Goal: Task Accomplishment & Management: Manage account settings

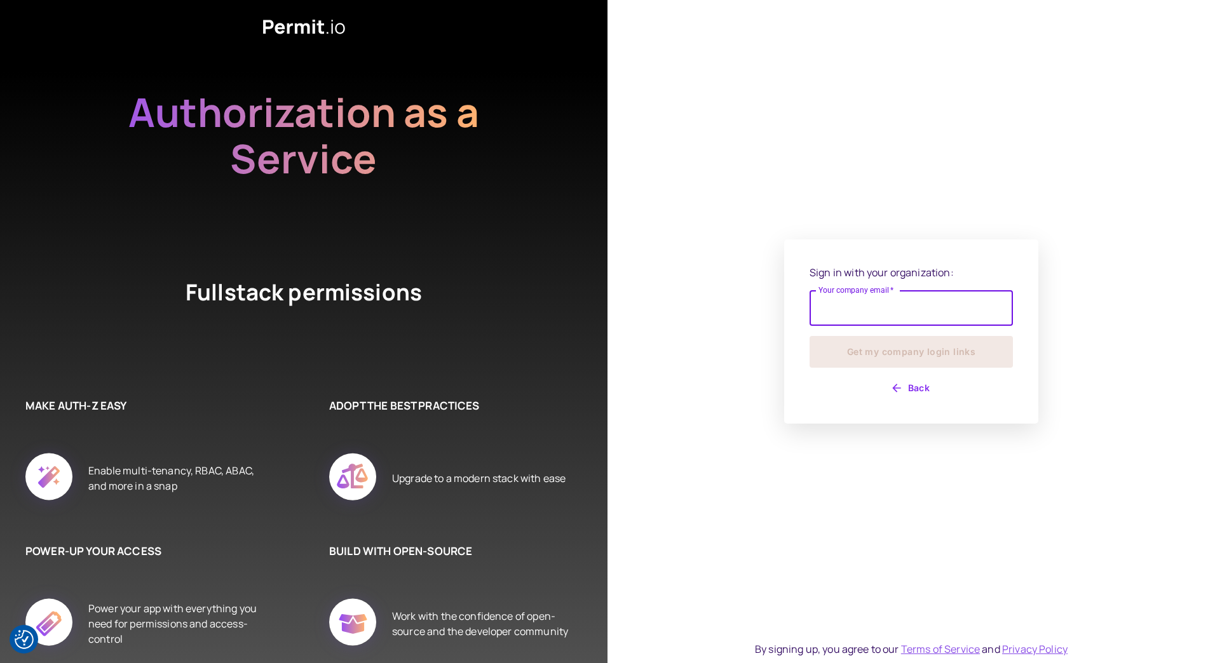
click at [867, 311] on input "Your company email   *" at bounding box center [910, 308] width 203 height 36
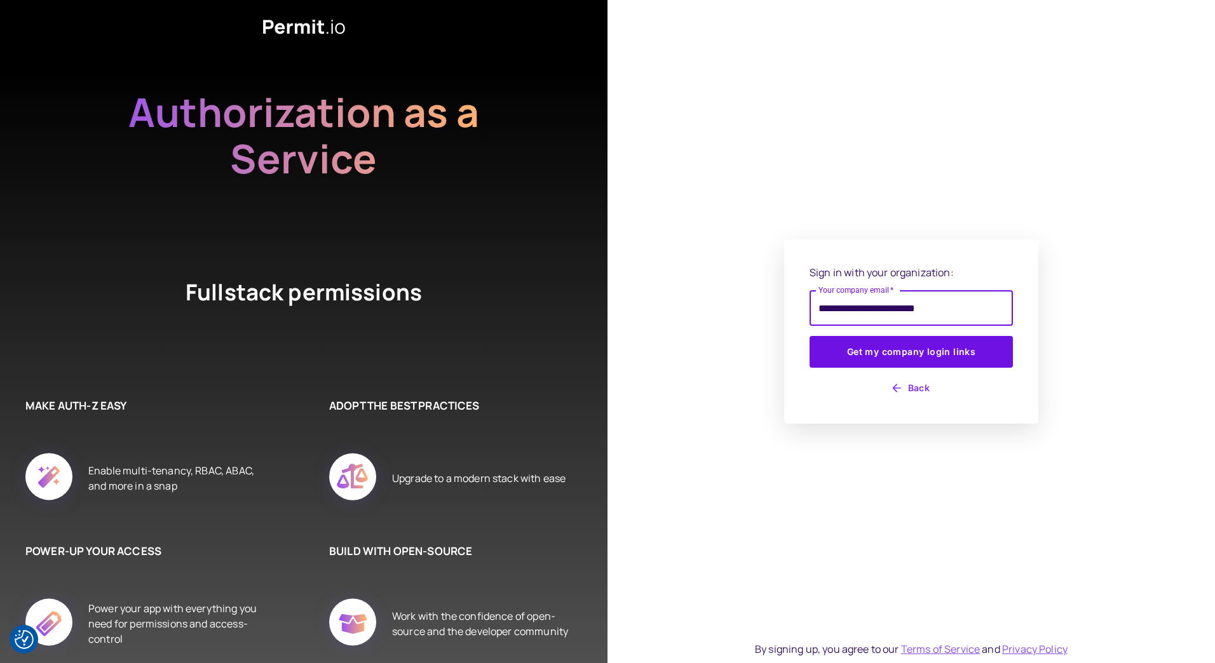
drag, startPoint x: 968, startPoint y: 302, endPoint x: 799, endPoint y: 308, distance: 168.5
click at [799, 308] on div "**********" at bounding box center [911, 332] width 254 height 184
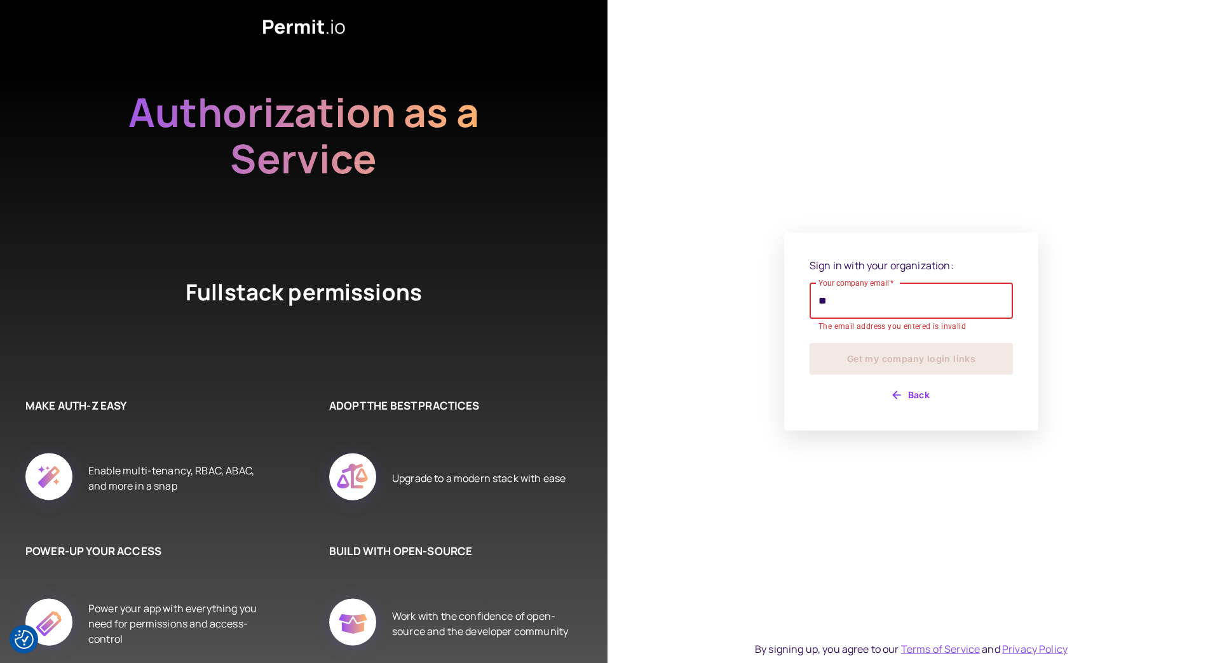
type input "**********"
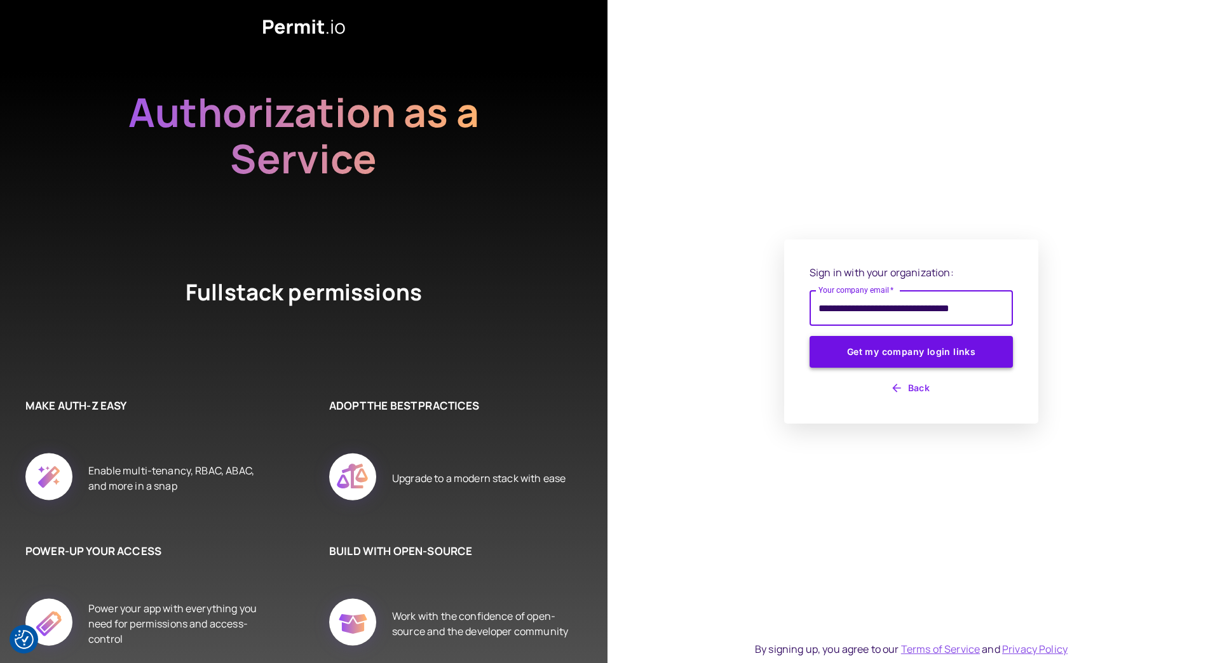
click at [850, 345] on button "Get my company login links" at bounding box center [910, 352] width 203 height 32
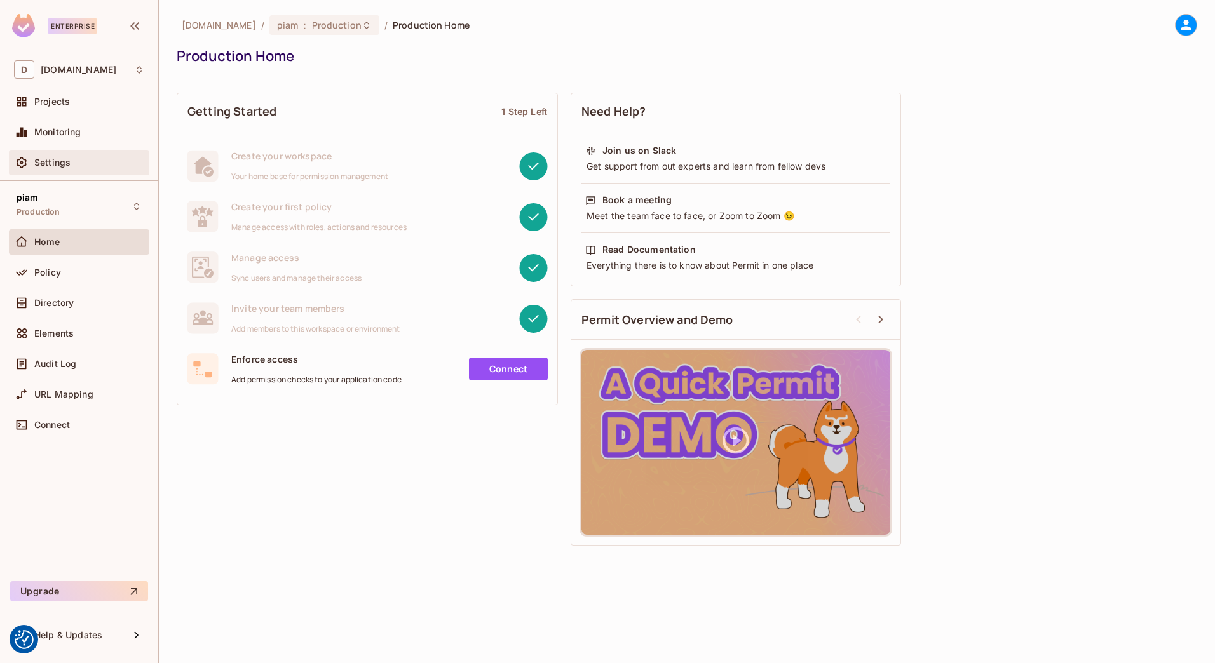
click at [60, 153] on div "Settings" at bounding box center [79, 162] width 140 height 25
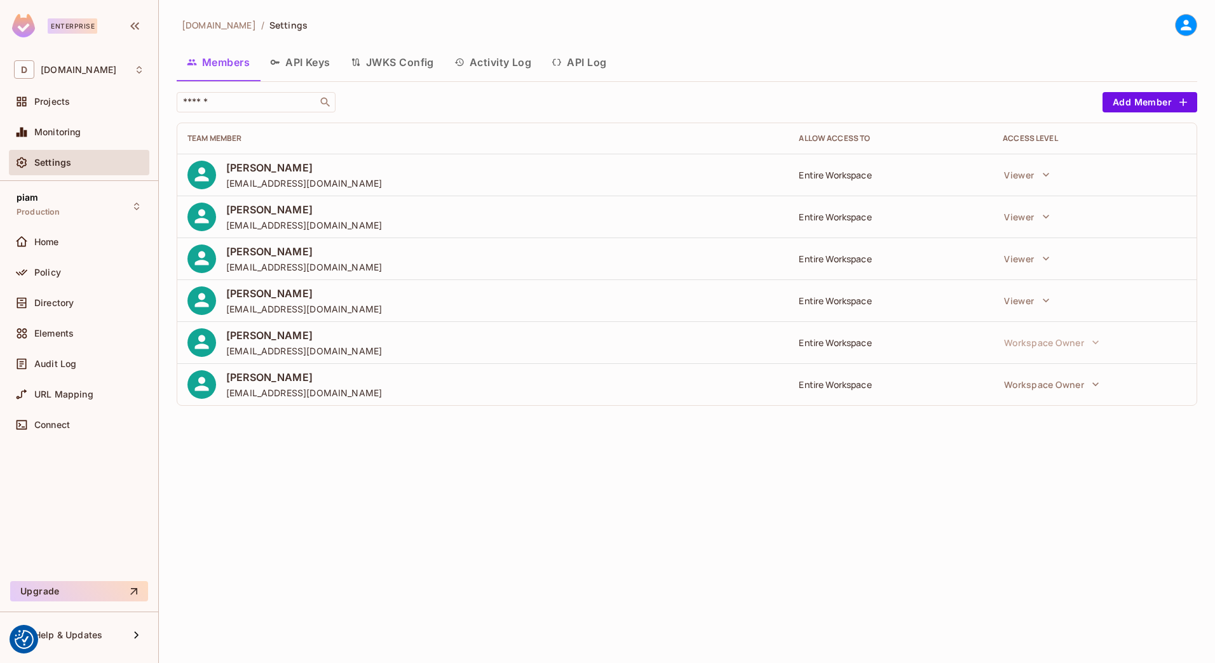
click at [299, 61] on button "API Keys" at bounding box center [300, 62] width 81 height 32
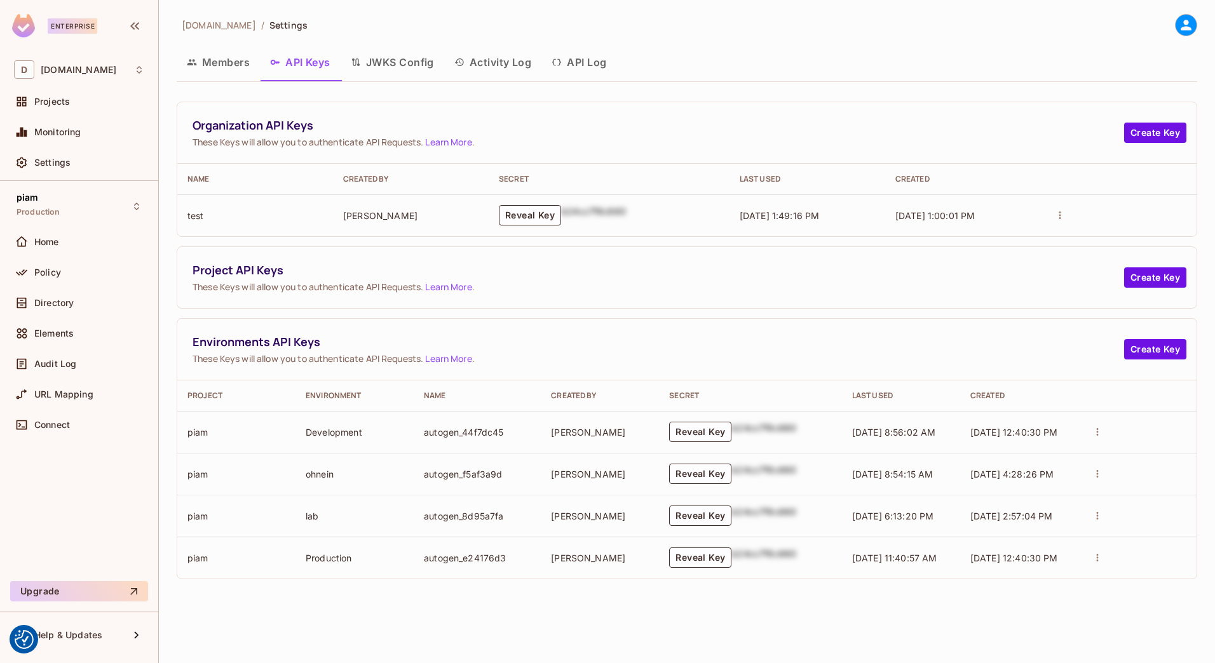
click at [227, 65] on button "Members" at bounding box center [218, 62] width 83 height 32
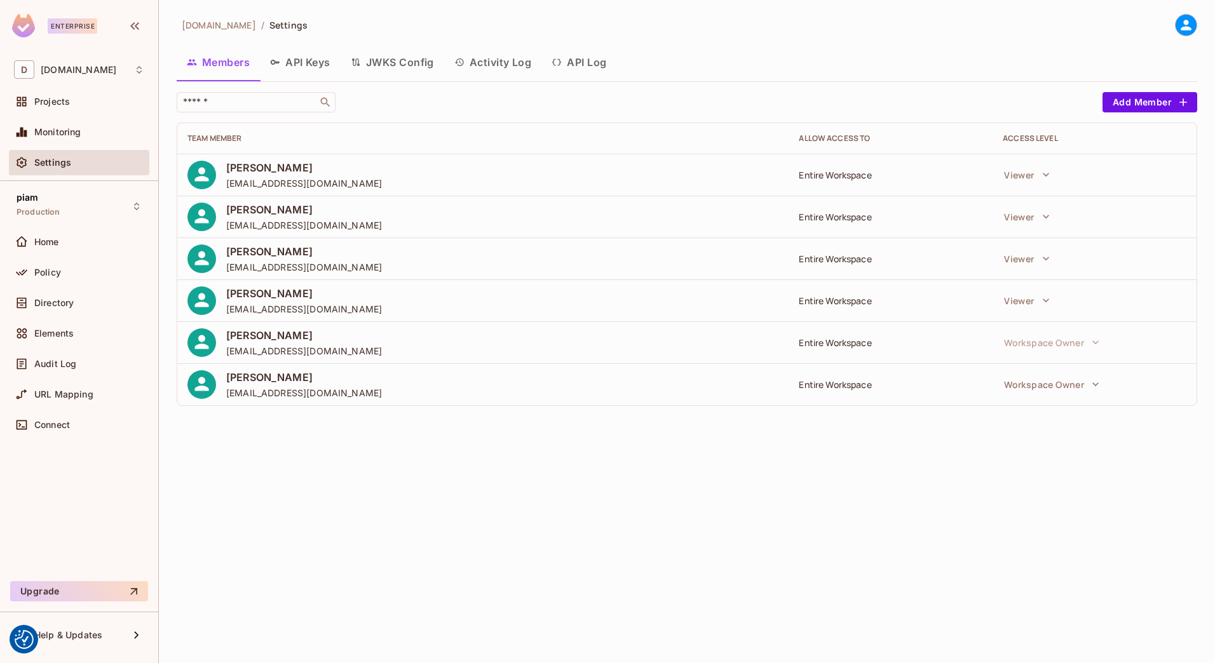
click at [300, 66] on button "API Keys" at bounding box center [300, 62] width 81 height 32
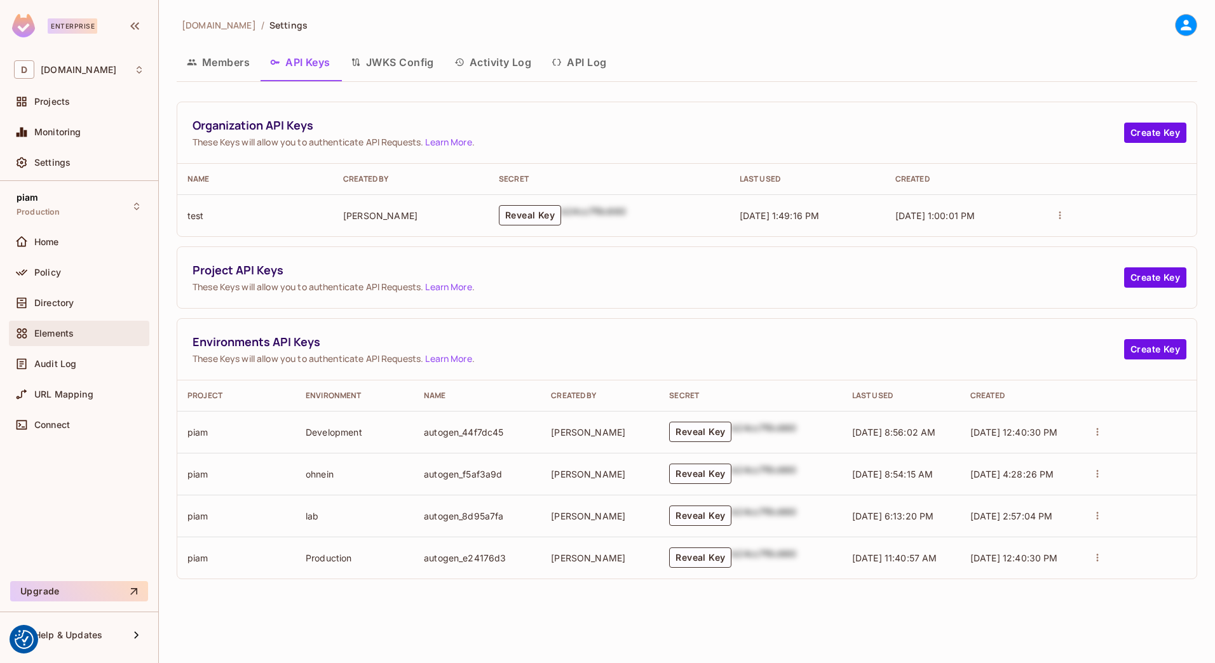
click at [57, 326] on div "Elements" at bounding box center [79, 333] width 130 height 15
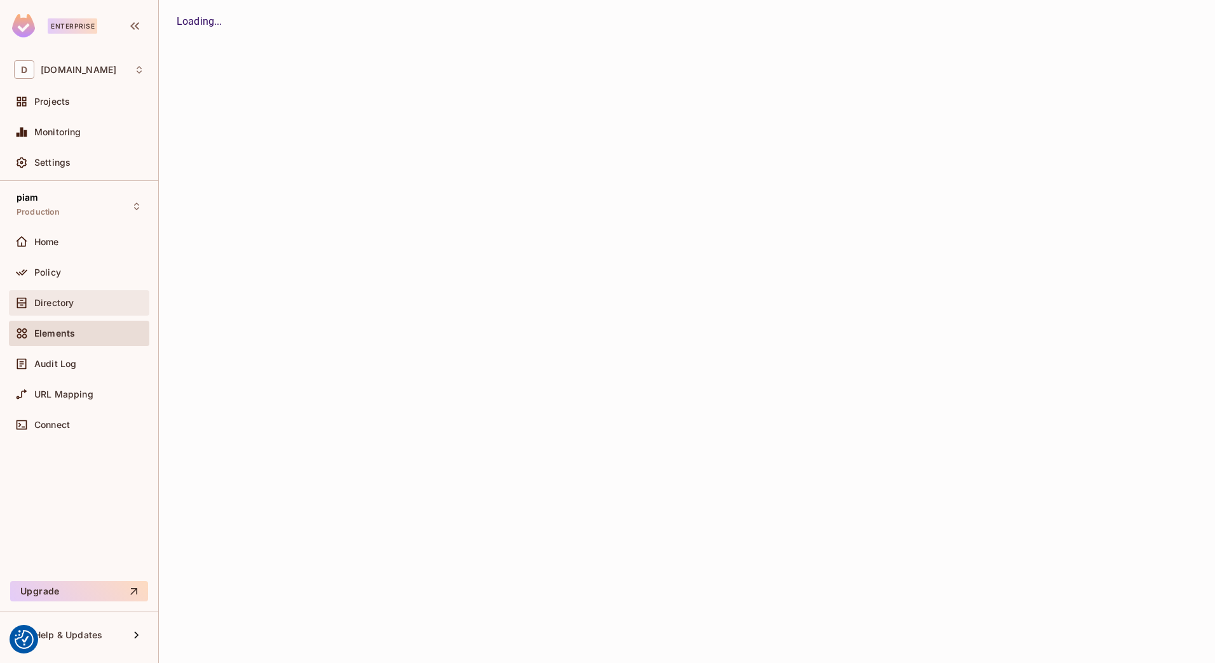
click at [54, 299] on span "Directory" at bounding box center [53, 303] width 39 height 10
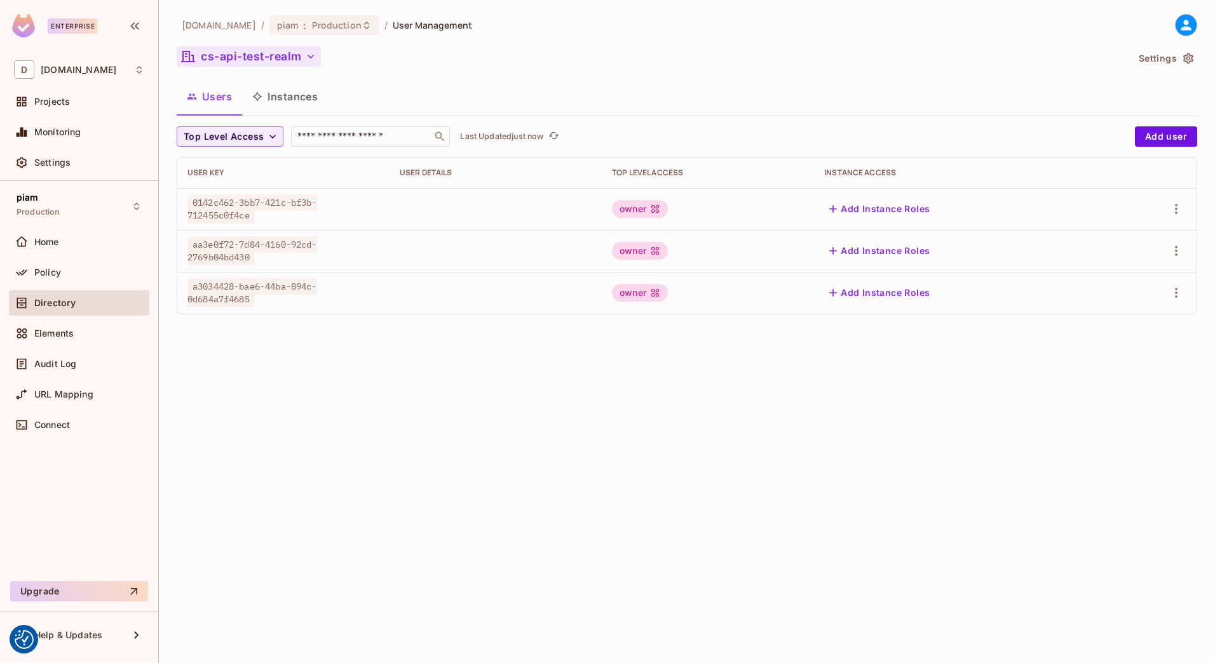
click at [253, 52] on button "cs-api-test-realm" at bounding box center [249, 56] width 144 height 20
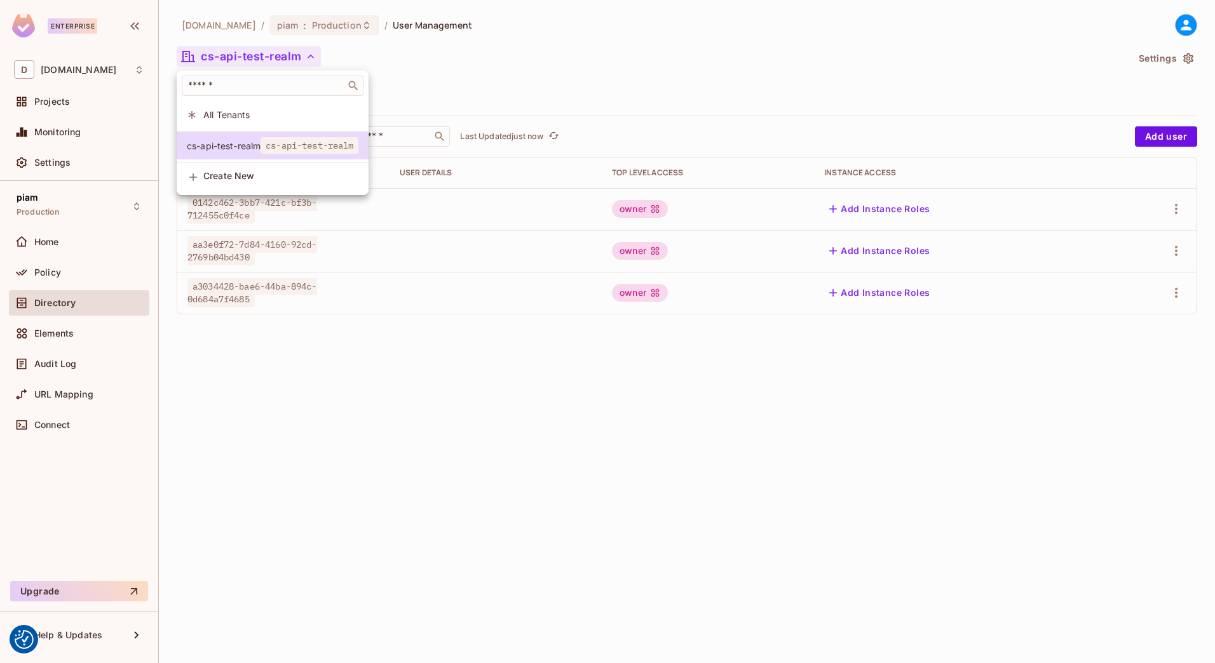
click at [253, 52] on div at bounding box center [607, 331] width 1215 height 663
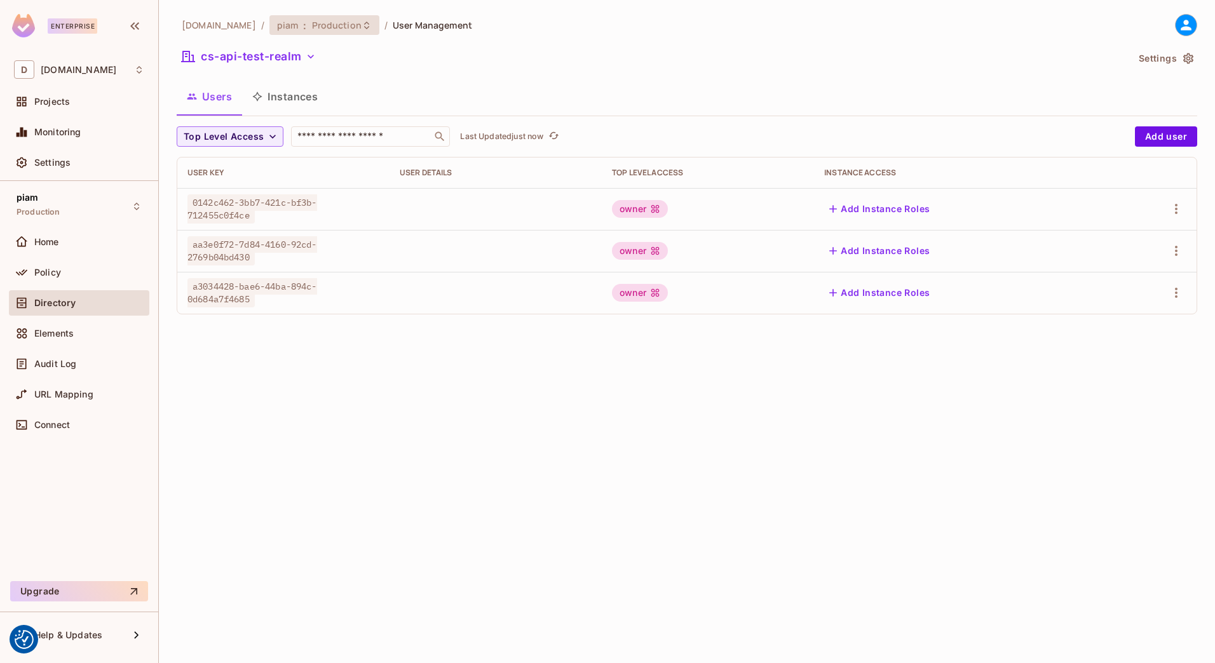
click at [302, 27] on span ":" at bounding box center [304, 25] width 4 height 10
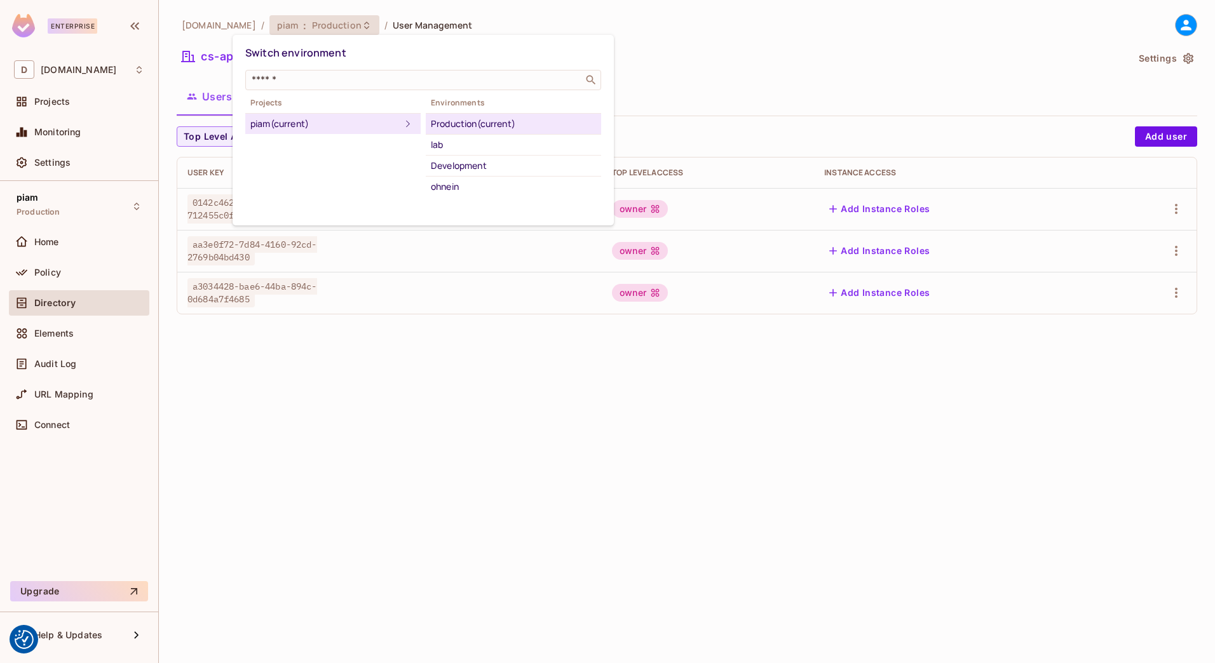
click at [203, 25] on div at bounding box center [607, 331] width 1215 height 663
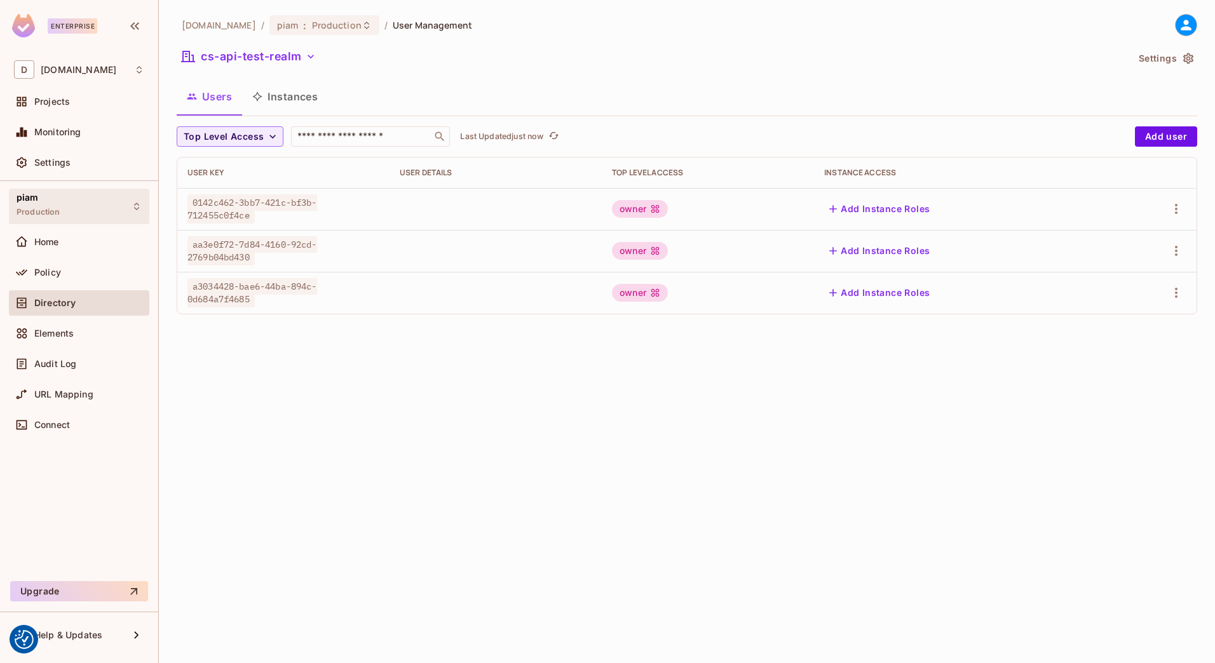
click at [59, 203] on div "piam Production" at bounding box center [39, 206] width 44 height 27
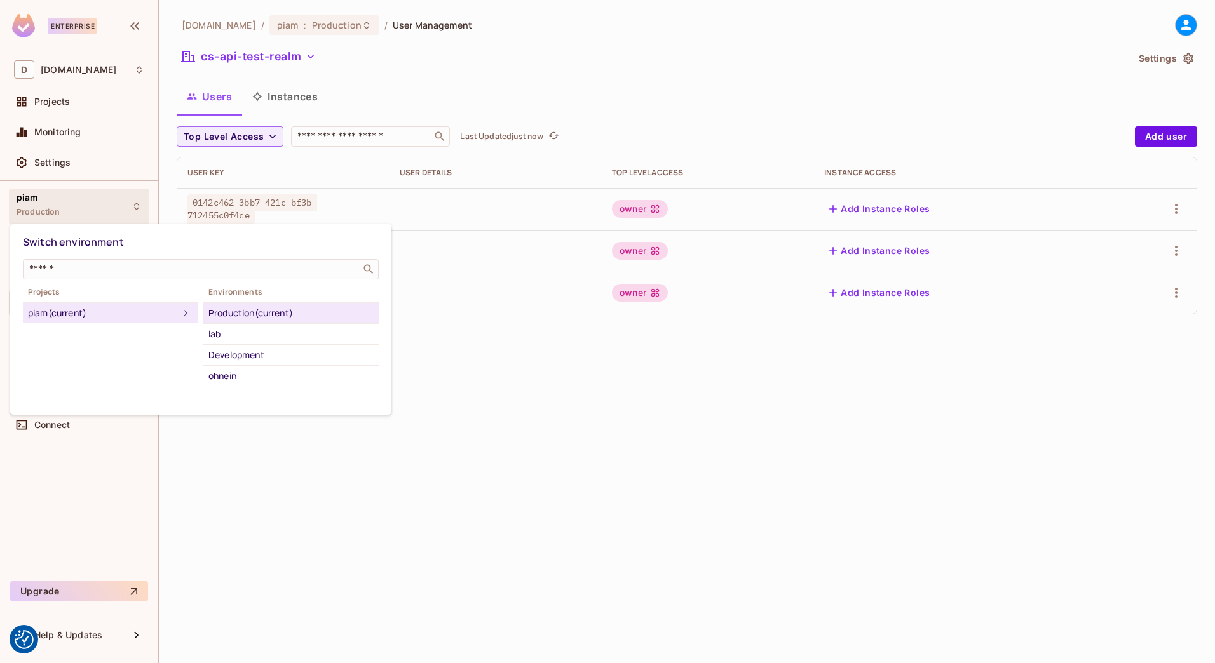
click at [59, 203] on div at bounding box center [607, 331] width 1215 height 663
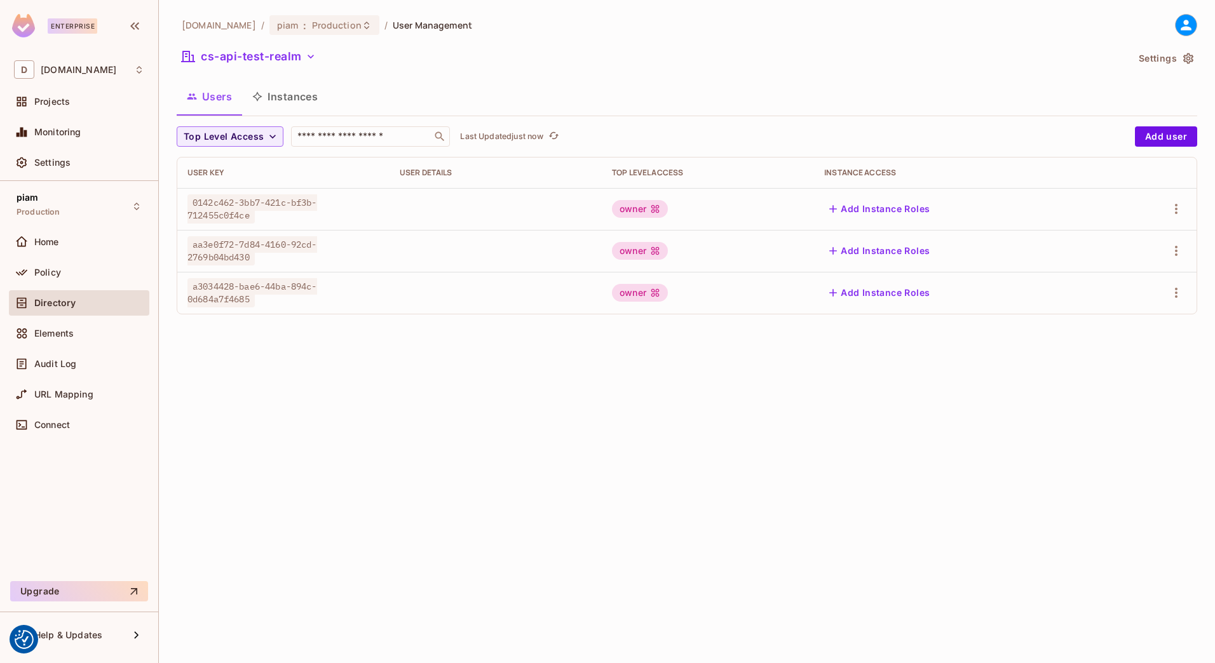
click at [57, 165] on span "Settings" at bounding box center [52, 163] width 36 height 10
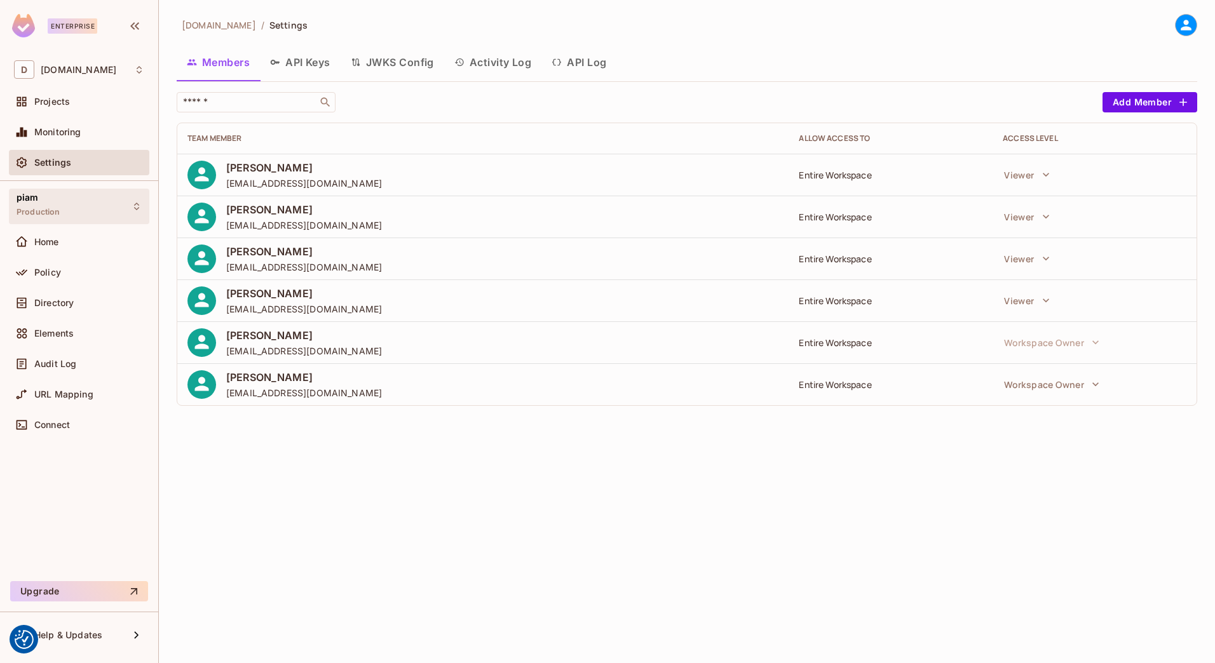
click at [58, 203] on div "piam Production" at bounding box center [39, 206] width 44 height 27
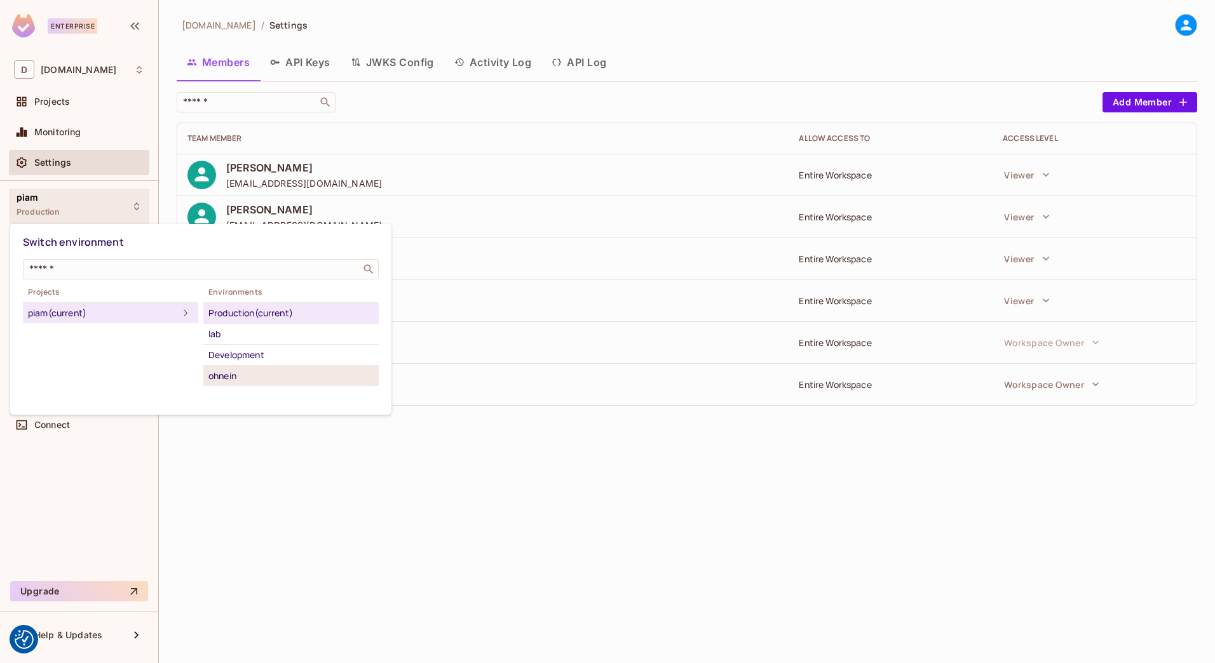
click at [246, 373] on div "ohnein" at bounding box center [290, 375] width 165 height 15
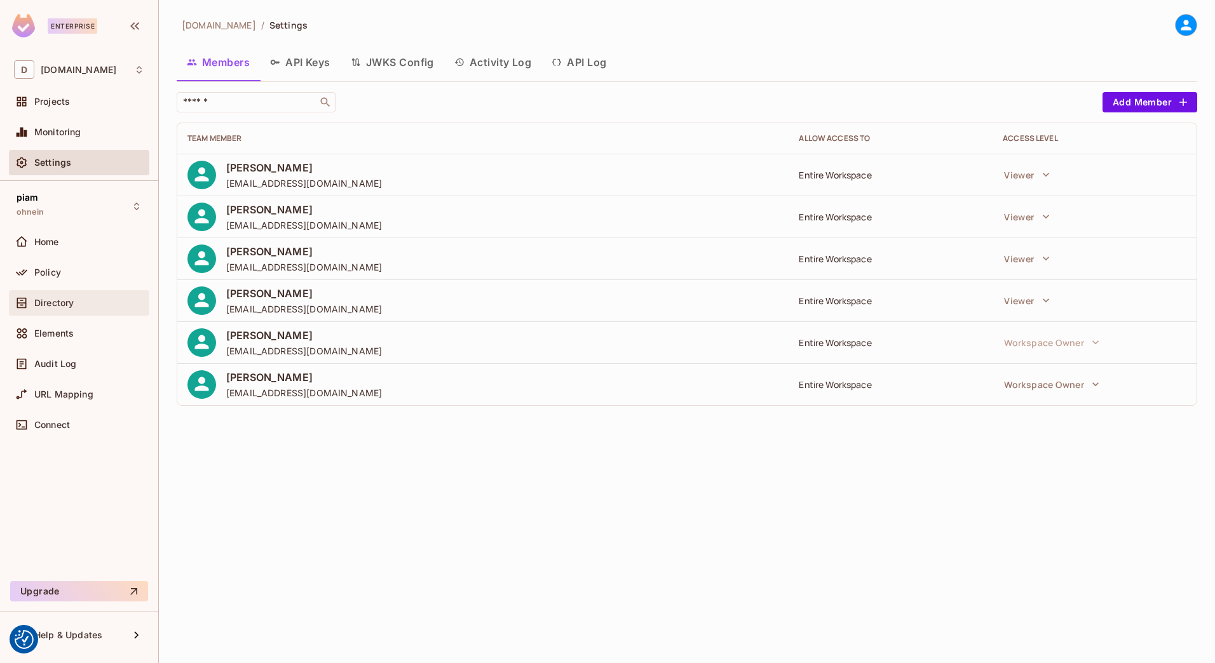
click at [62, 298] on span "Directory" at bounding box center [53, 303] width 39 height 10
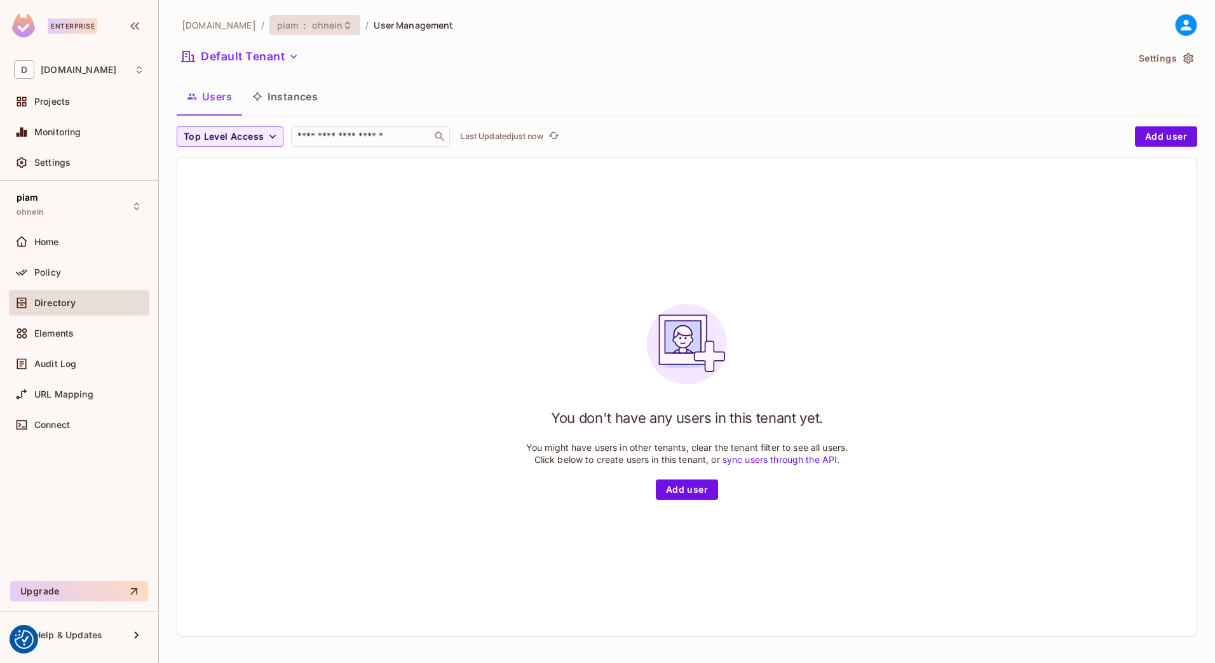
click at [277, 27] on span "piam" at bounding box center [288, 25] width 22 height 12
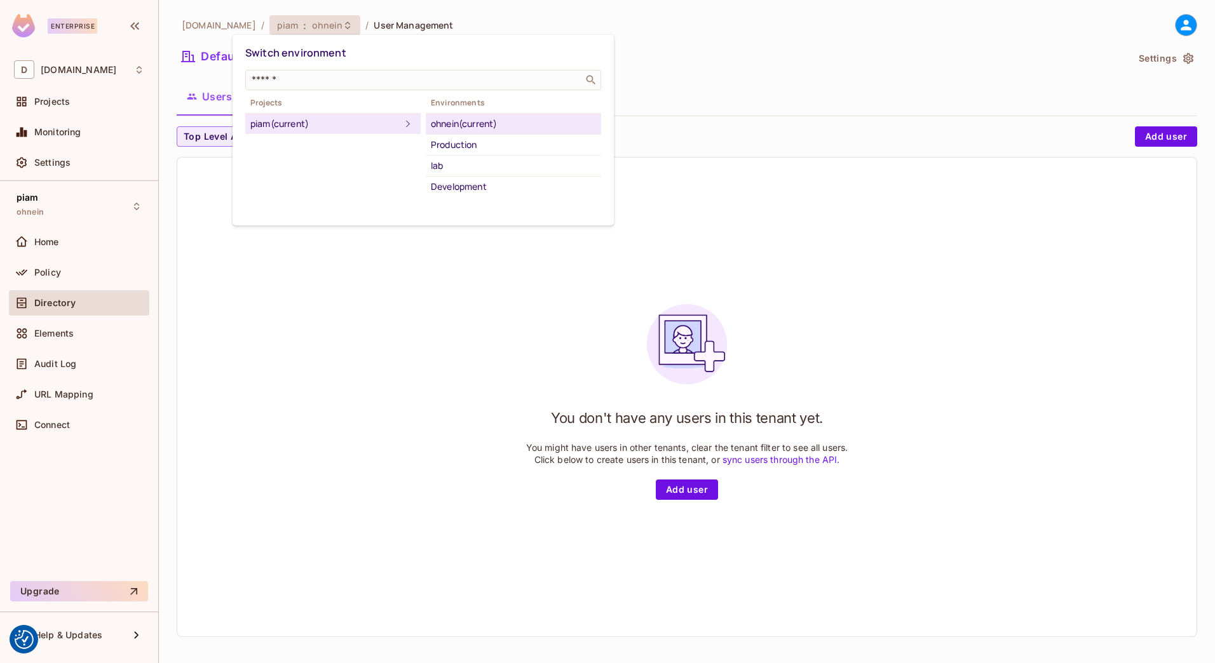
click at [248, 27] on div at bounding box center [607, 331] width 1215 height 663
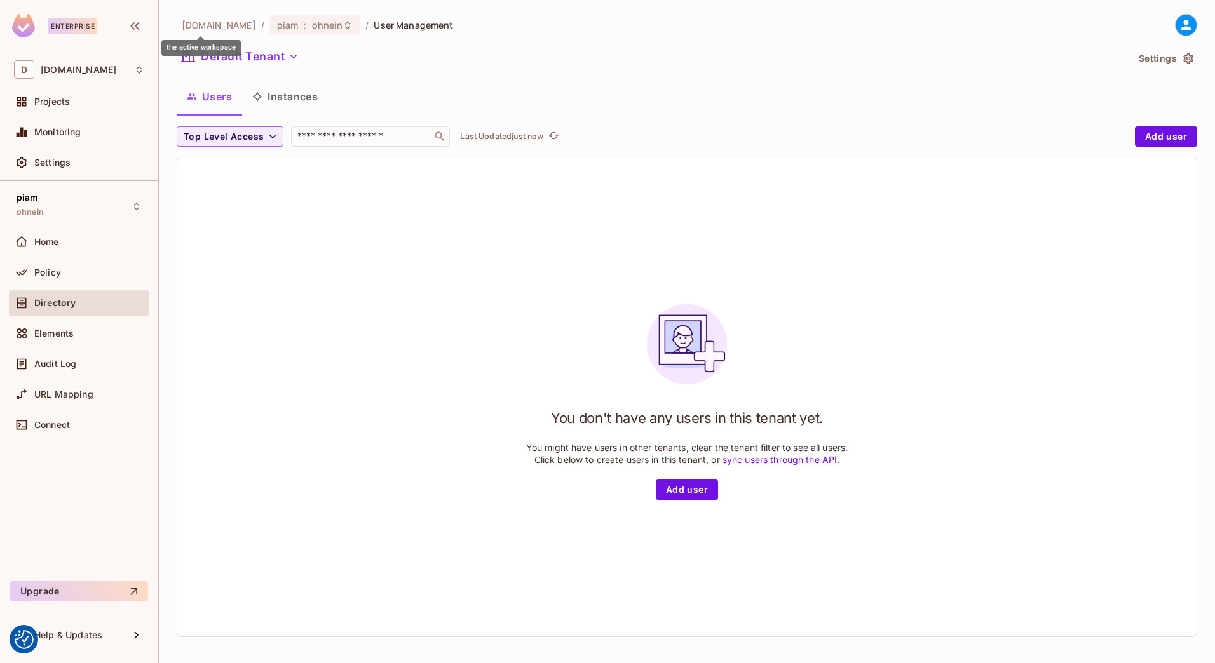
click at [206, 27] on span "[DOMAIN_NAME]" at bounding box center [219, 25] width 74 height 12
click at [60, 234] on div "Home" at bounding box center [79, 241] width 130 height 15
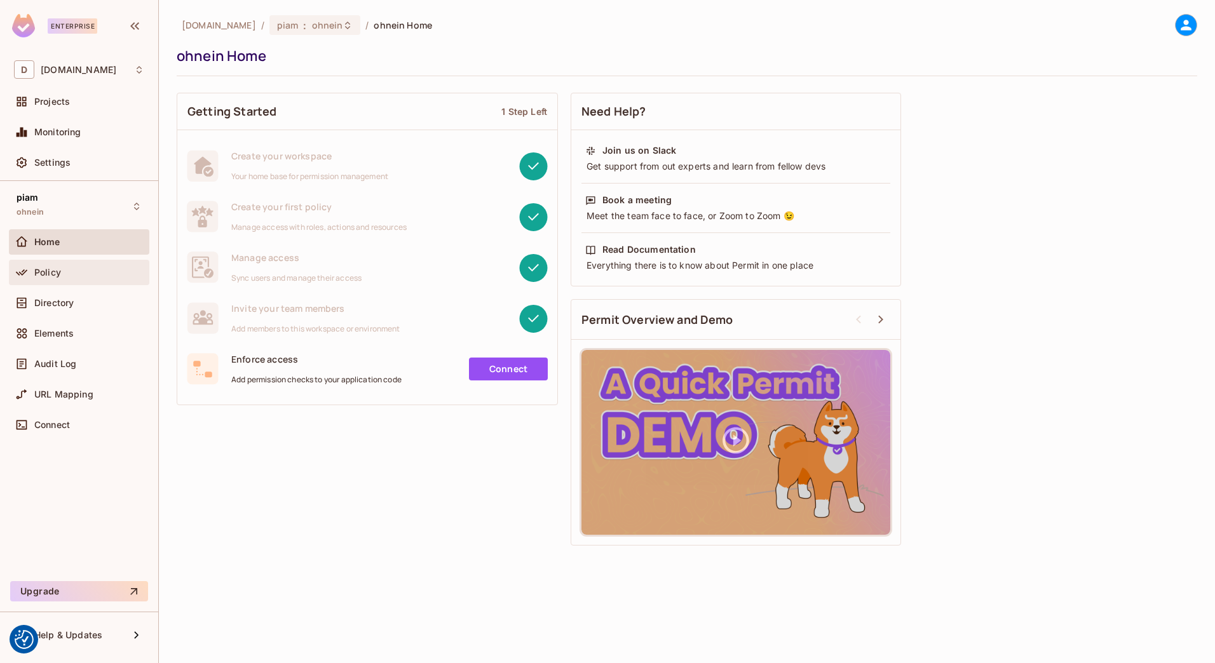
click at [57, 274] on span "Policy" at bounding box center [47, 272] width 27 height 10
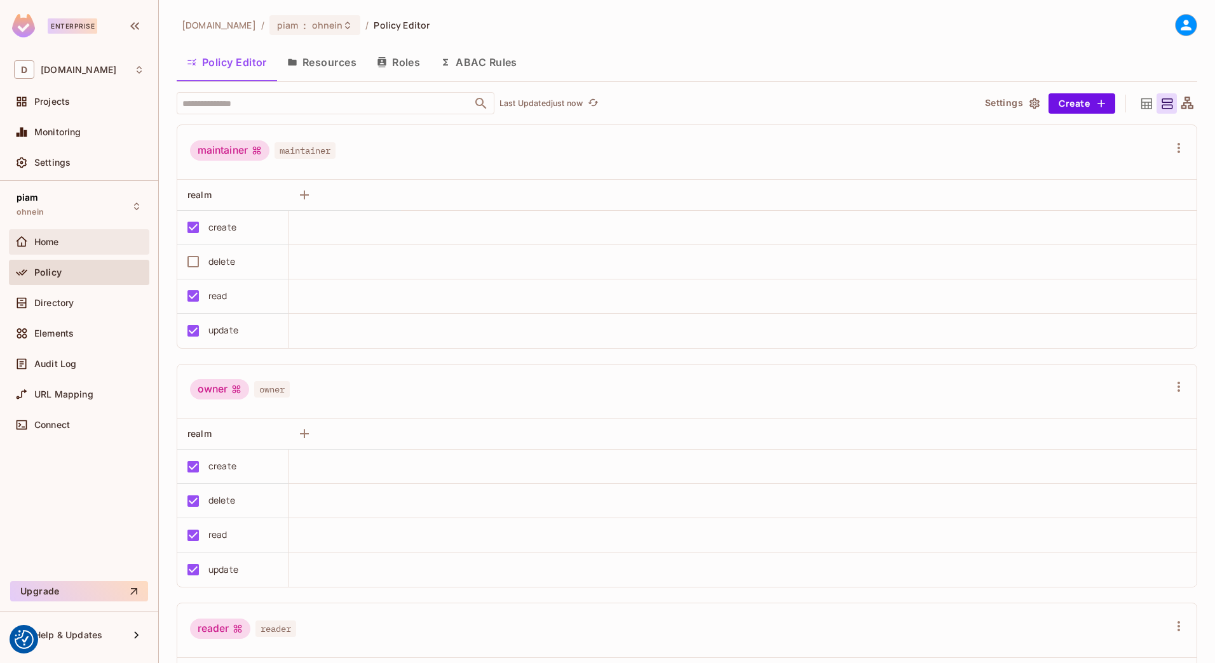
click at [66, 233] on div "Home" at bounding box center [79, 241] width 140 height 25
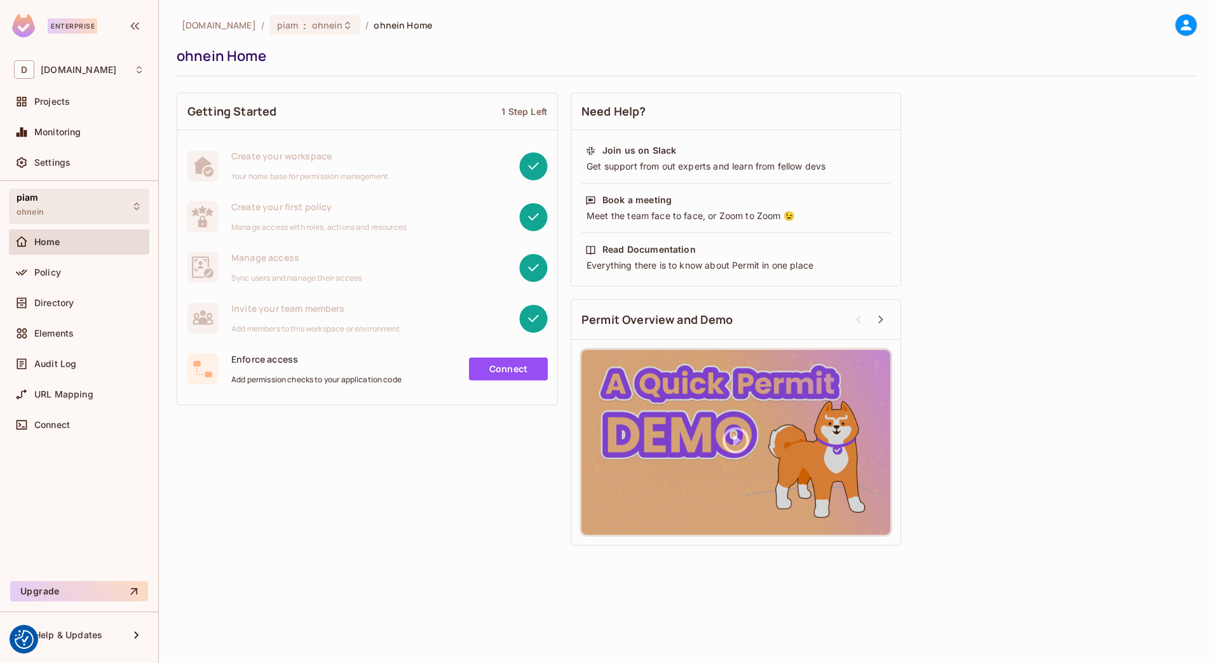
click at [62, 210] on div "piam ohnein" at bounding box center [79, 206] width 140 height 35
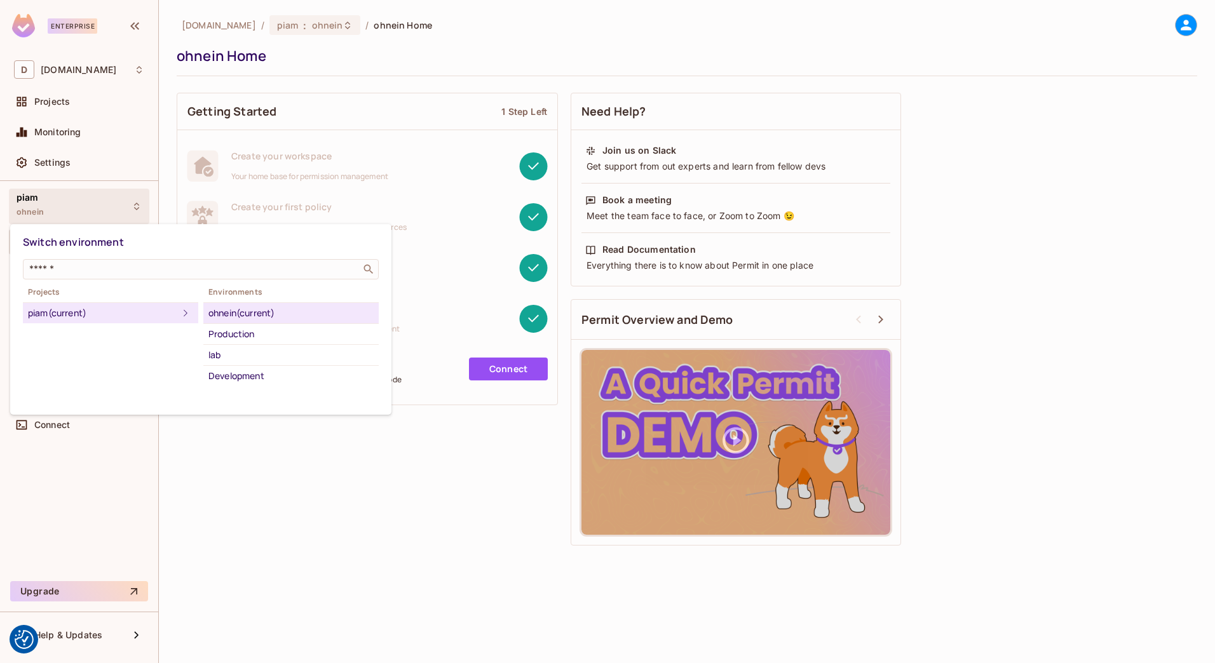
click at [62, 205] on div at bounding box center [607, 331] width 1215 height 663
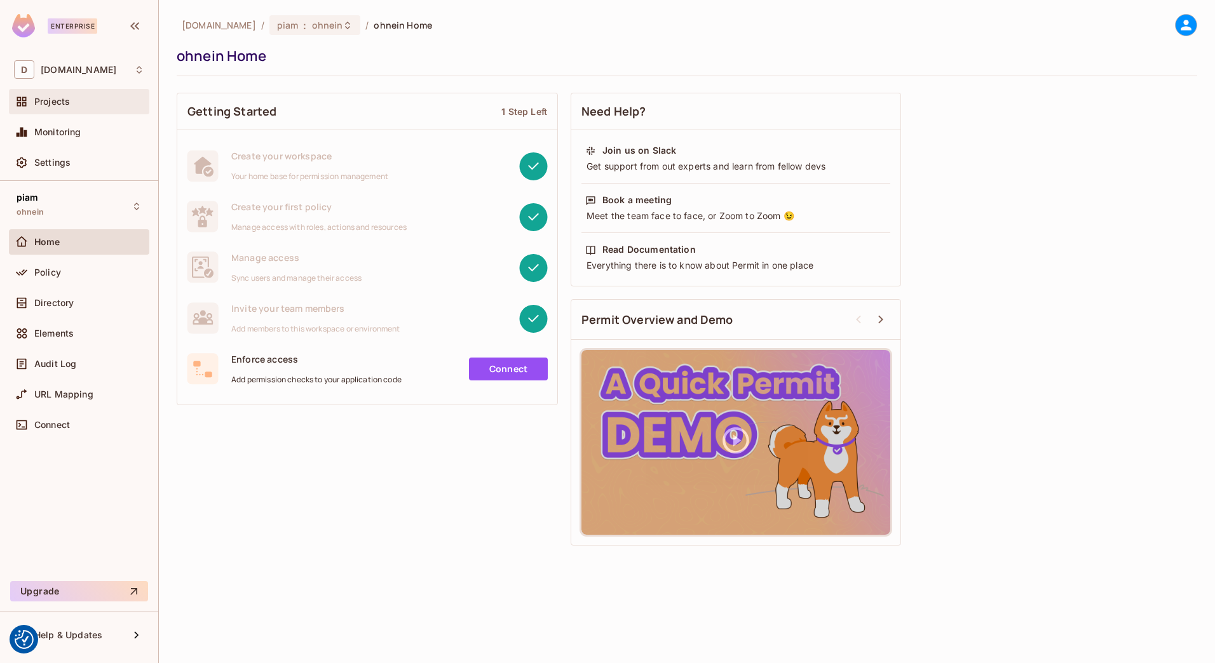
click at [67, 102] on span "Projects" at bounding box center [52, 102] width 36 height 10
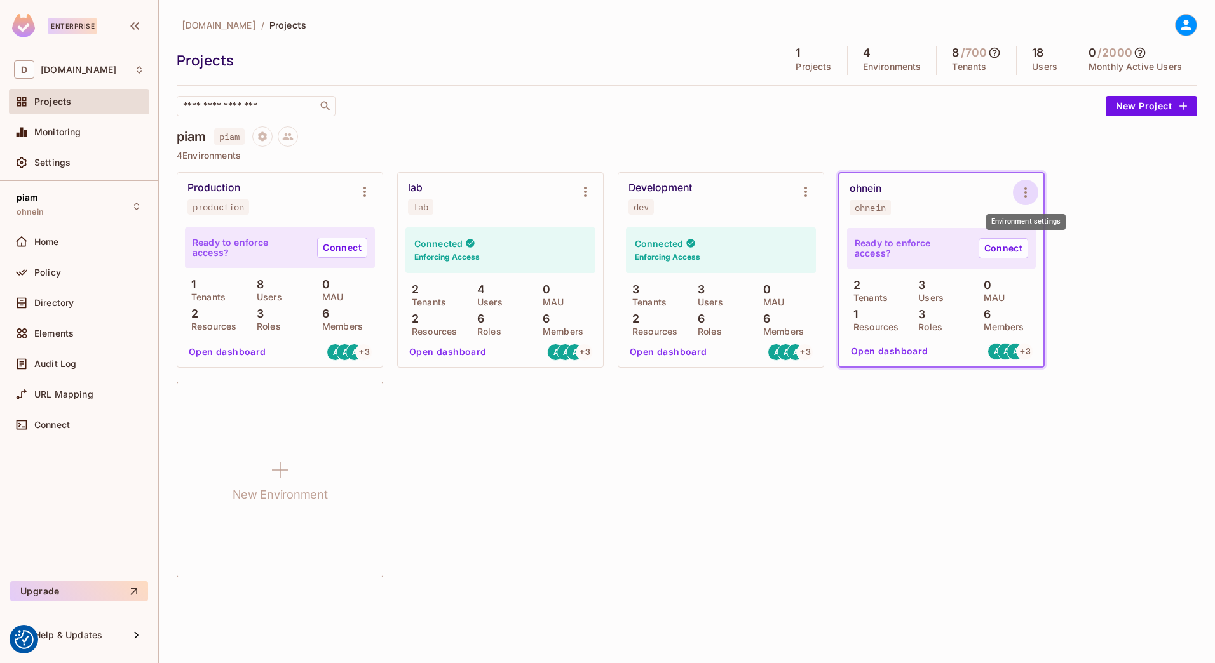
click at [1034, 188] on button "Environment settings" at bounding box center [1025, 192] width 25 height 25
click at [1076, 329] on div "Delete Environment" at bounding box center [1102, 329] width 83 height 13
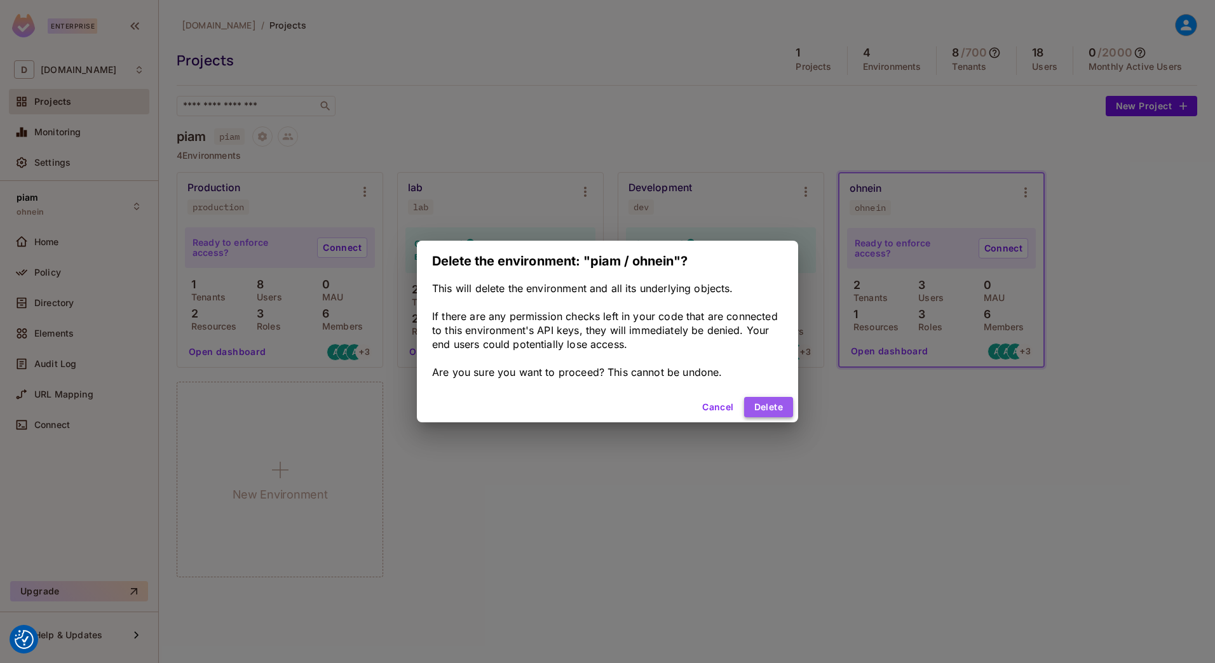
click at [767, 405] on button "Delete" at bounding box center [768, 407] width 49 height 20
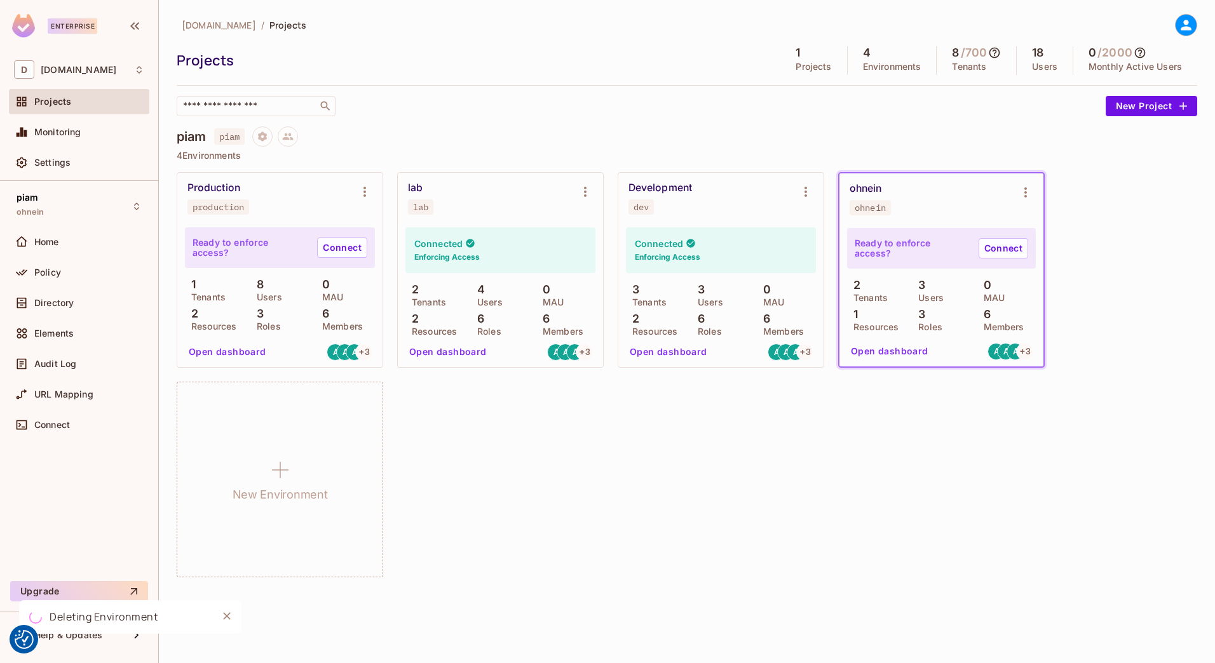
click at [658, 459] on div "Production production Ready to enforce access? Connect 1 Tenants 8 Users 0 MAU …" at bounding box center [687, 374] width 1020 height 405
click at [665, 247] on h4 "Connected" at bounding box center [659, 244] width 48 height 12
click at [349, 246] on link "Connect" at bounding box center [342, 248] width 50 height 20
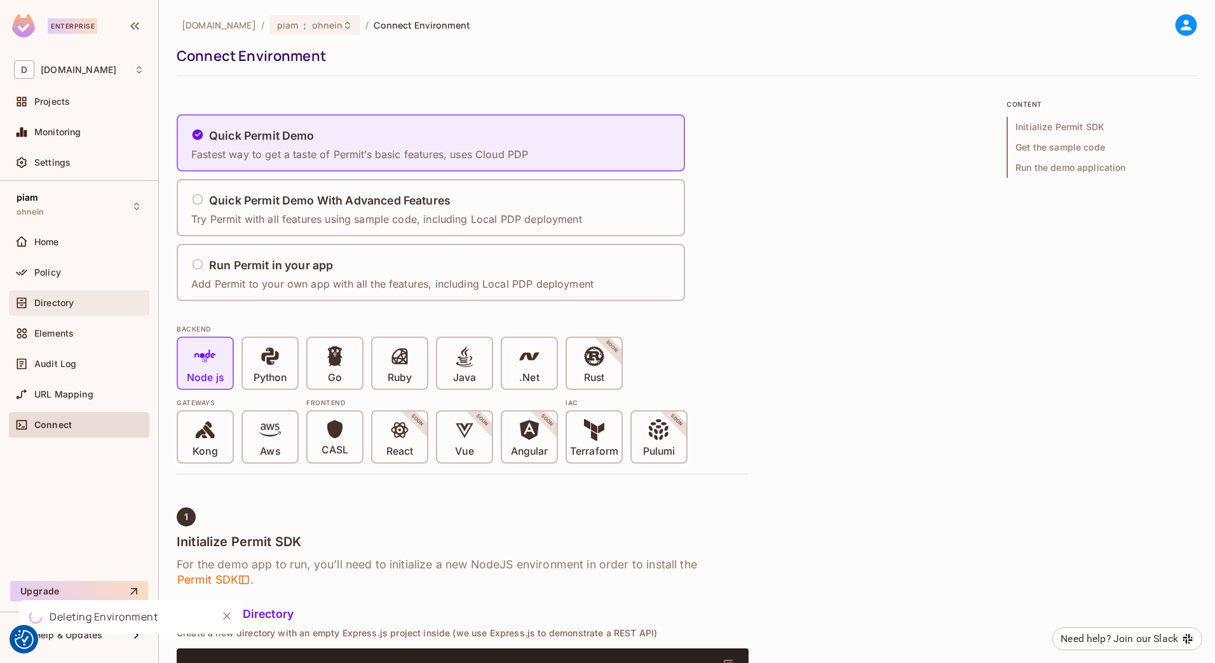
click at [48, 302] on span "Directory" at bounding box center [53, 303] width 39 height 10
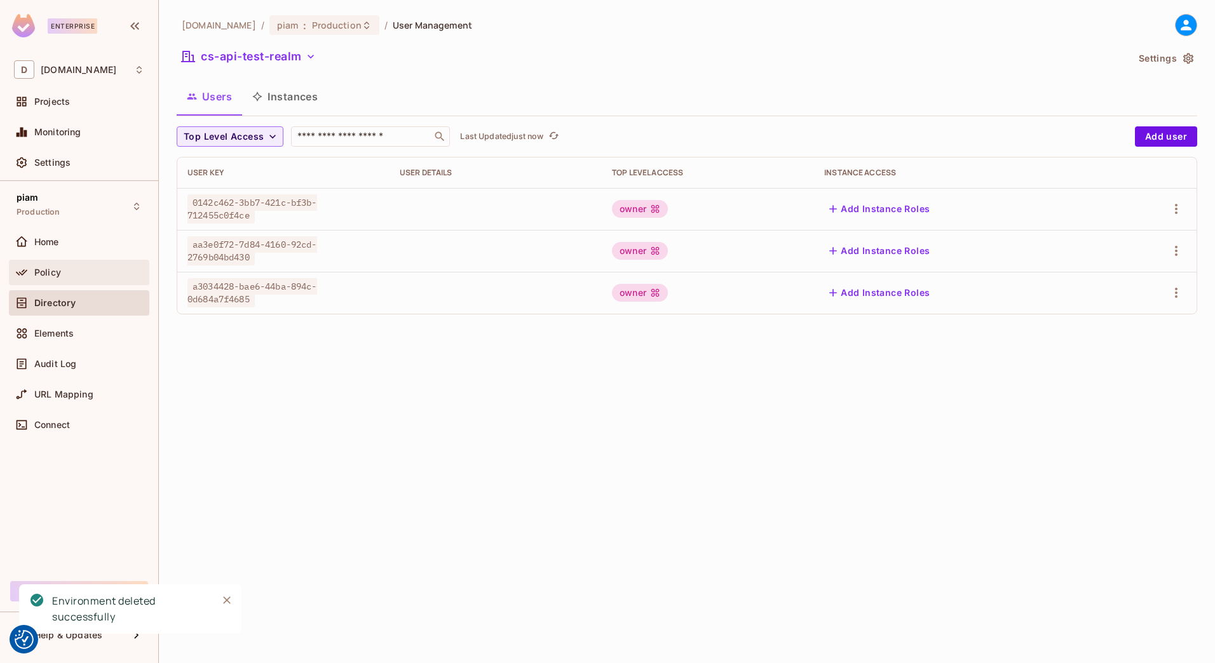
click at [38, 263] on div "Policy" at bounding box center [79, 272] width 140 height 25
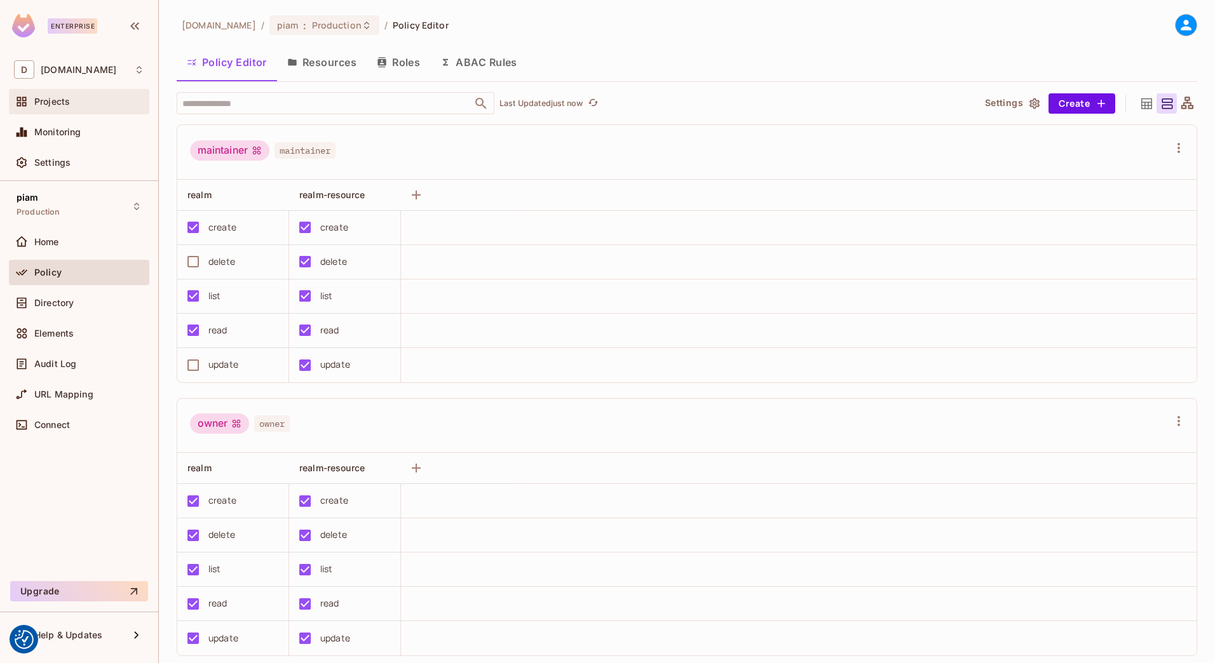
click at [44, 97] on span "Projects" at bounding box center [52, 102] width 36 height 10
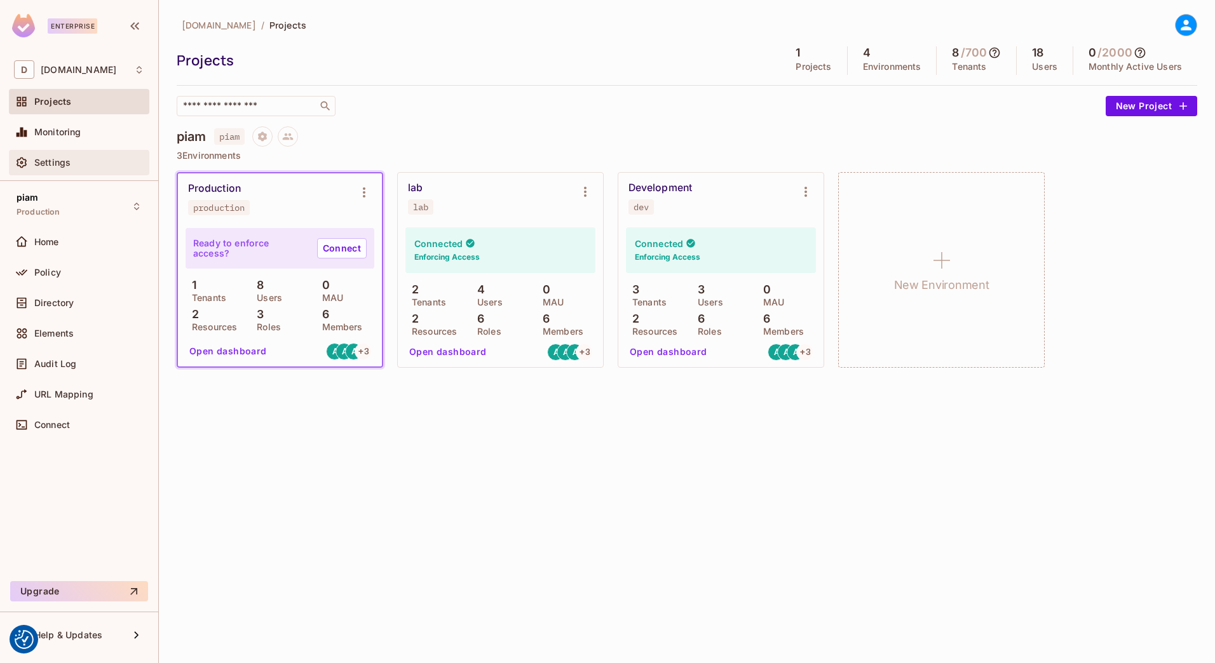
click at [22, 159] on icon at bounding box center [22, 163] width 10 height 11
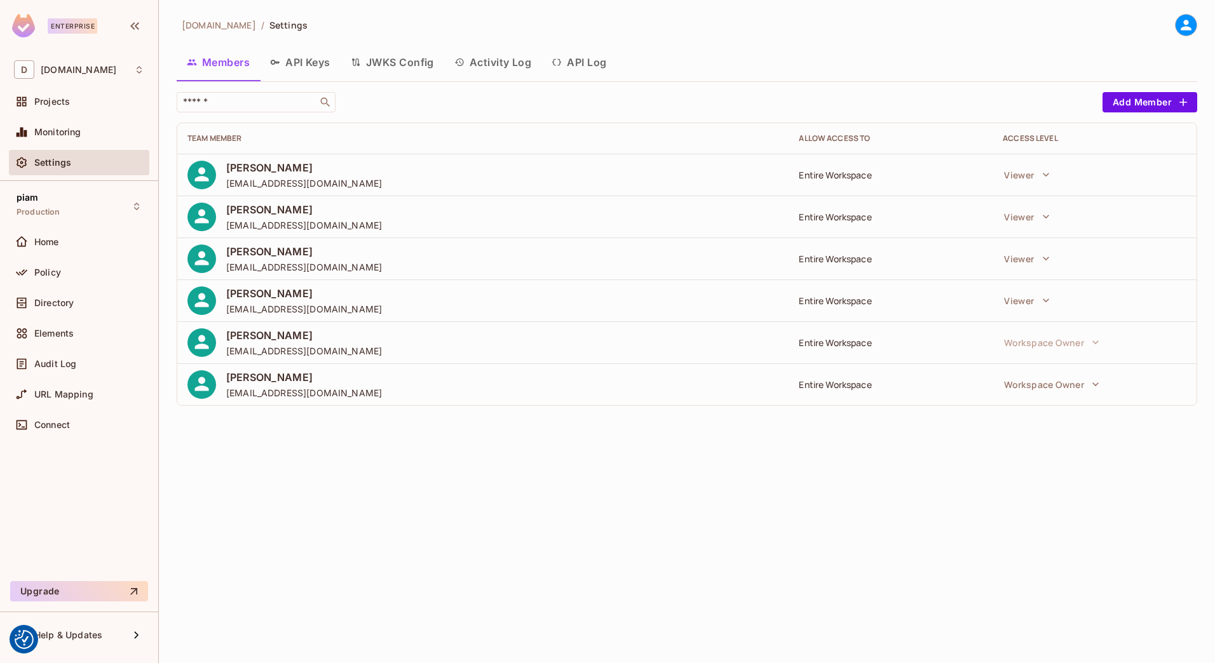
click at [326, 50] on button "API Keys" at bounding box center [300, 62] width 81 height 32
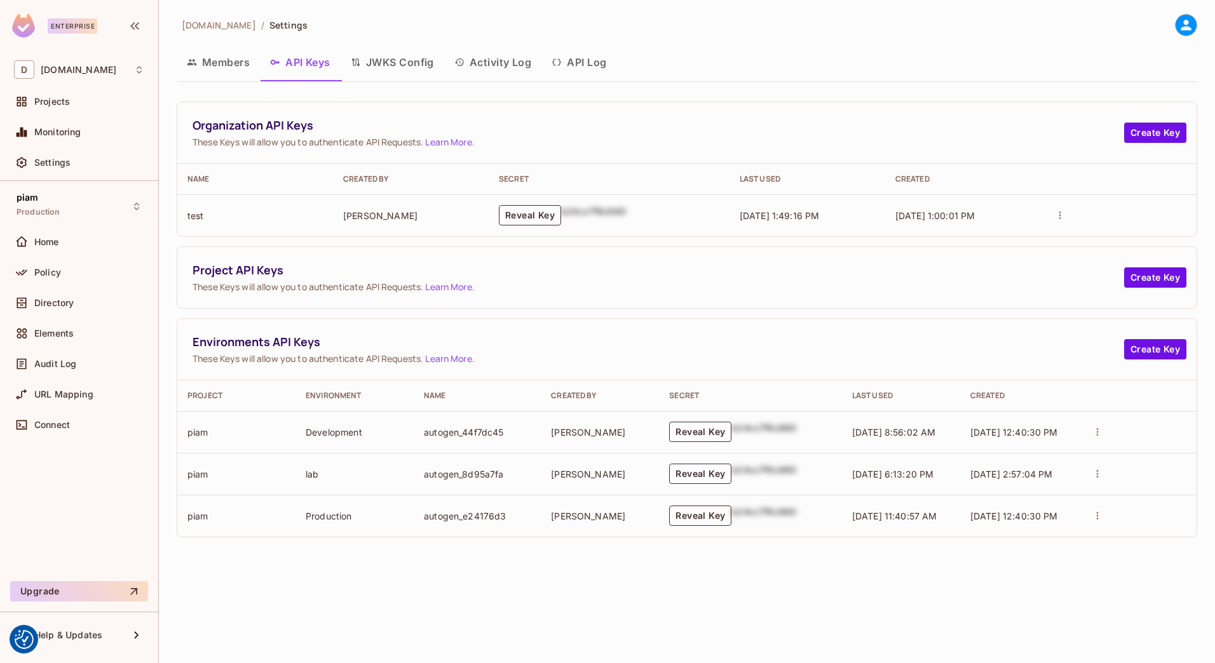
click at [689, 518] on button "Reveal Key" at bounding box center [700, 516] width 62 height 20
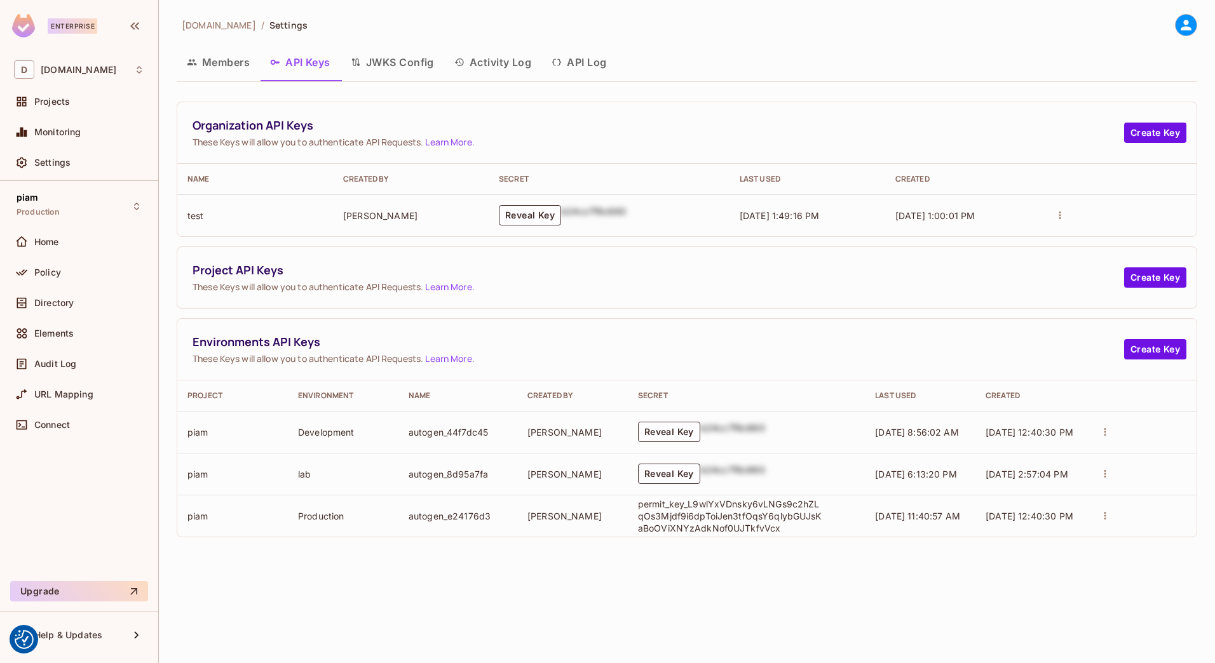
drag, startPoint x: 781, startPoint y: 526, endPoint x: 615, endPoint y: 509, distance: 166.7
click at [615, 509] on tr "piam Production autogen_e24176d3 Hartmann, Patrick permit_key_L9wlYxVDnsky6vLNG…" at bounding box center [686, 516] width 1019 height 42
drag, startPoint x: 615, startPoint y: 509, endPoint x: 668, endPoint y: 517, distance: 53.3
copy tr "permit_key_L9wlYxVDnsky6vLNGs9c2hZLqOs3Mjdf9i6dpToiJen3tfOqsY6qlybGUJsKaBoOViXN…"
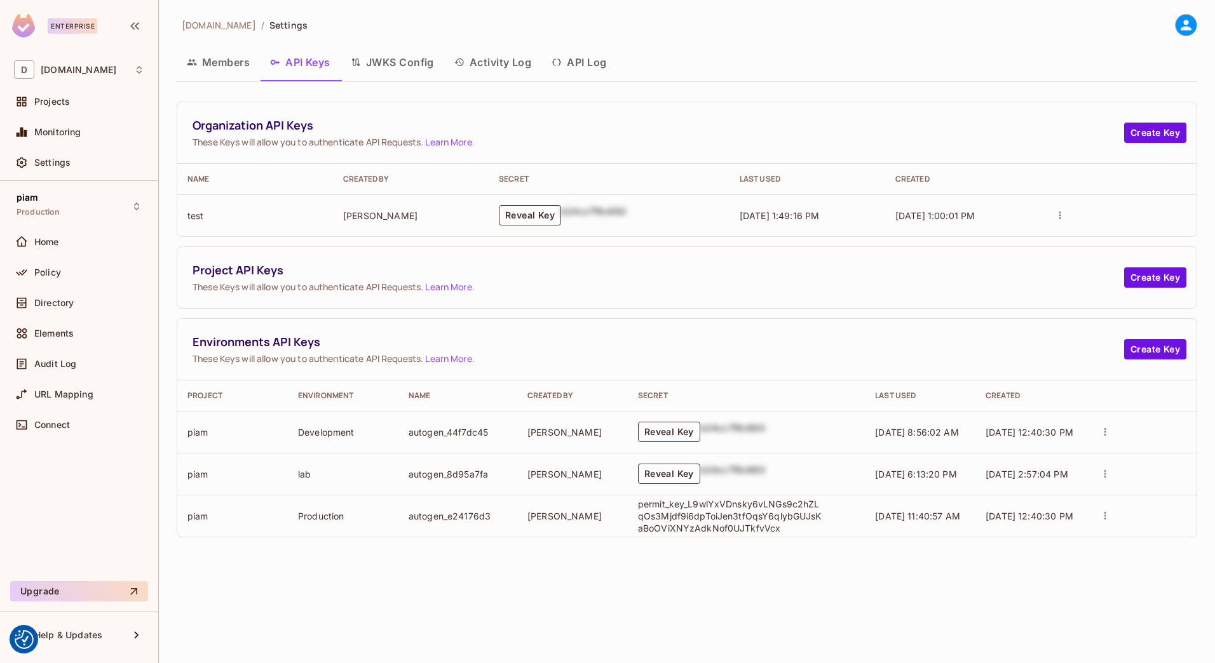
click at [518, 217] on button "Reveal Key" at bounding box center [530, 215] width 62 height 20
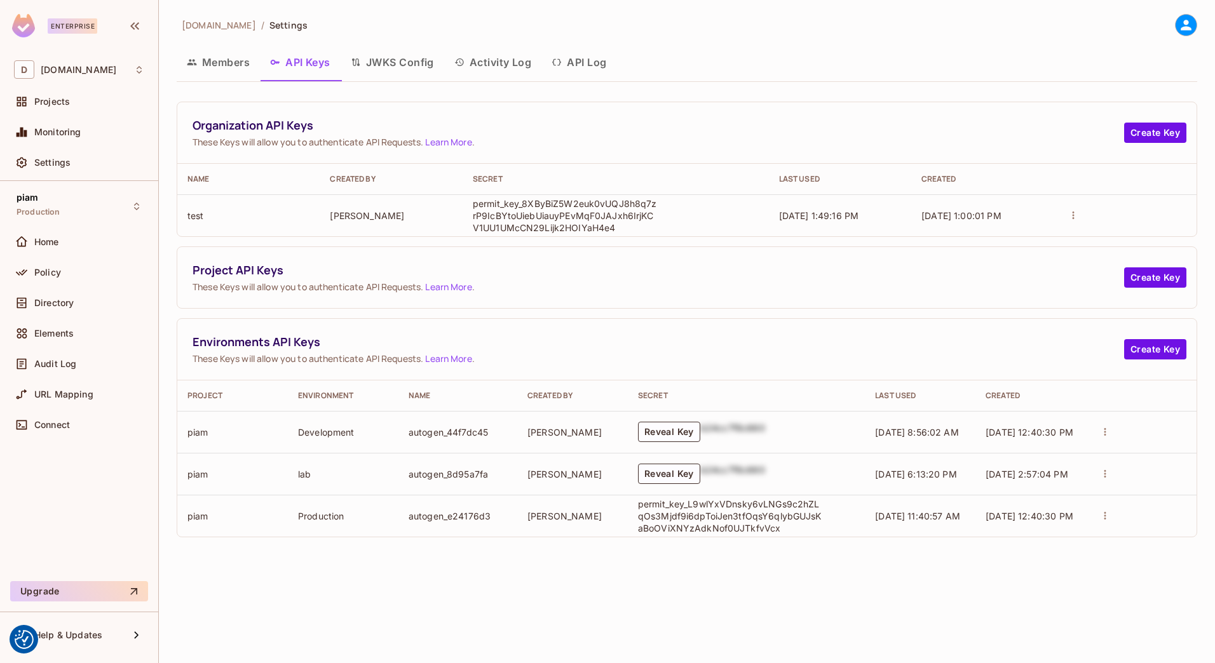
drag, startPoint x: 618, startPoint y: 227, endPoint x: 454, endPoint y: 199, distance: 165.8
click at [454, 199] on tr "test Hartmann, Patrick permit_key_8XByBiZ5W2euk0vUQJ8h8q7zrP9IcBYtoUiebUiauyPEv…" at bounding box center [686, 215] width 1019 height 42
copy tr "permit_key_8XByBiZ5W2euk0vUQJ8h8q7zrP9IcBYtoUiebUiauyPEvMqF0JAJxh6IrjKCV1UU1UMc…"
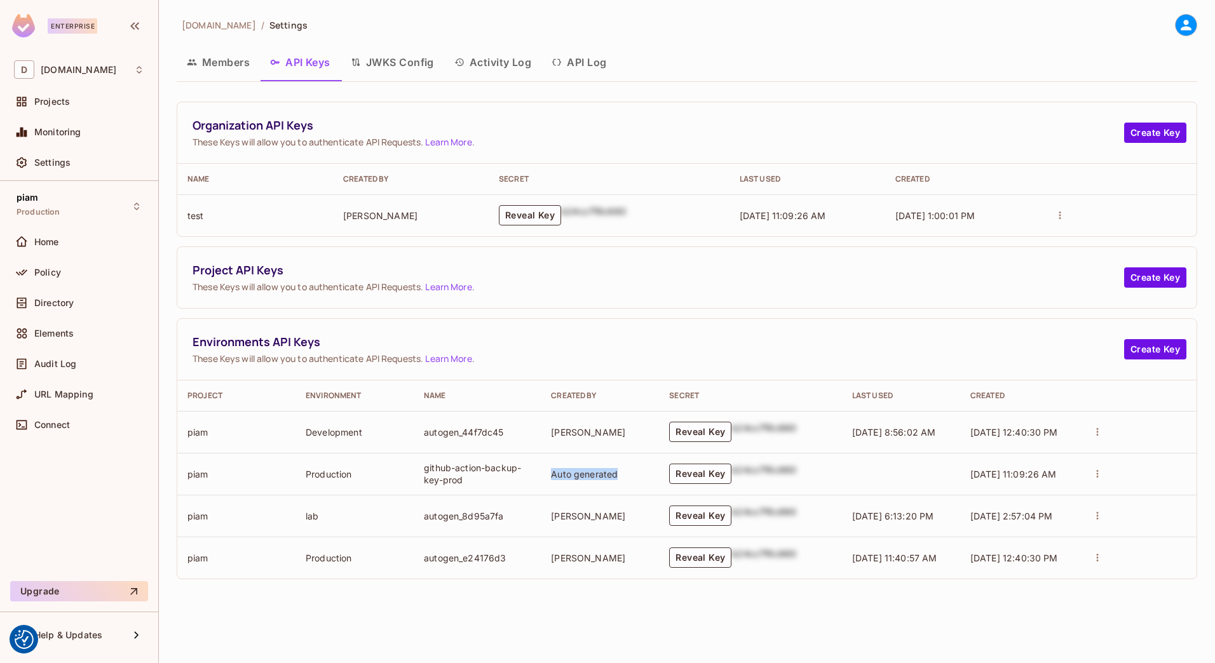
drag, startPoint x: 544, startPoint y: 470, endPoint x: 624, endPoint y: 471, distance: 79.4
click at [624, 471] on td "Auto generated" at bounding box center [600, 474] width 118 height 42
click at [683, 478] on button "Reveal Key" at bounding box center [700, 474] width 62 height 20
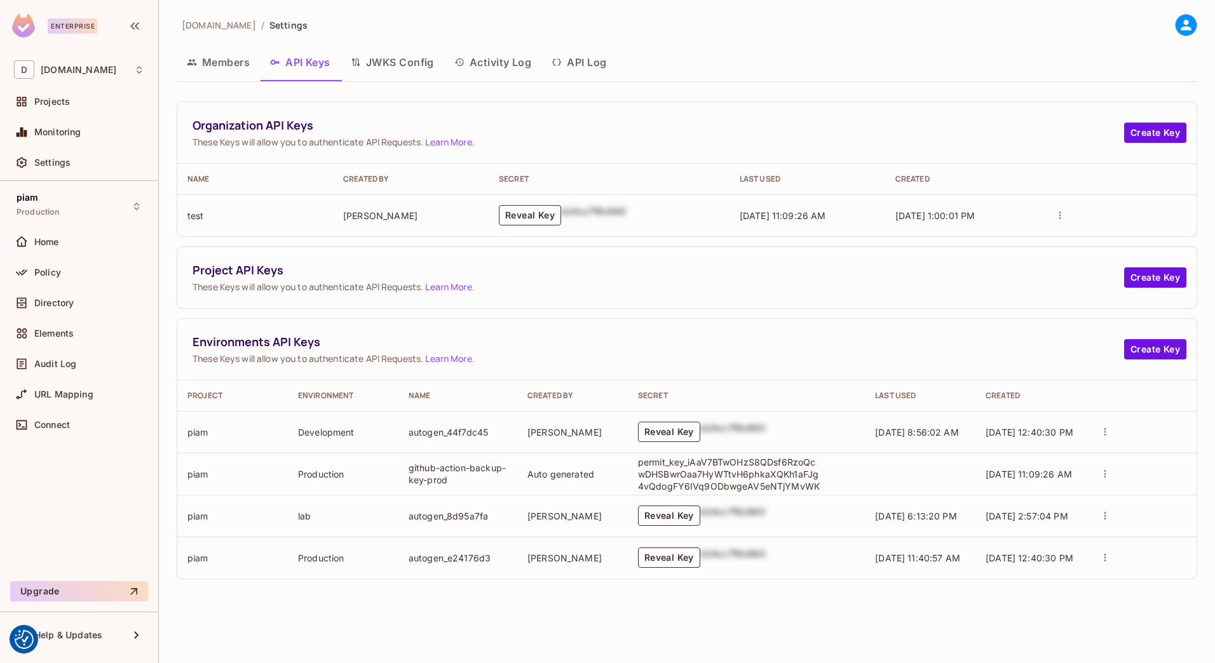
click at [918, 477] on td at bounding box center [920, 474] width 111 height 42
click at [1104, 475] on icon "actions" at bounding box center [1105, 474] width 2 height 8
click at [824, 474] on div at bounding box center [607, 331] width 1215 height 663
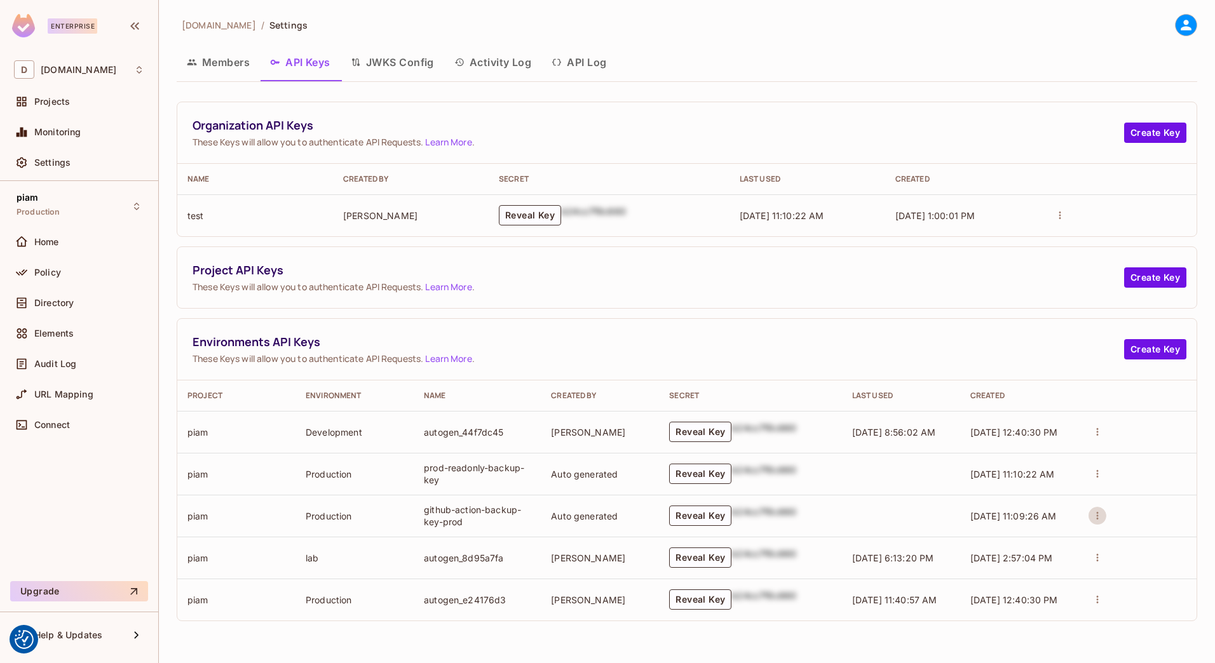
click at [1088, 513] on button "actions" at bounding box center [1097, 516] width 18 height 18
click at [1112, 565] on div at bounding box center [1109, 564] width 23 height 13
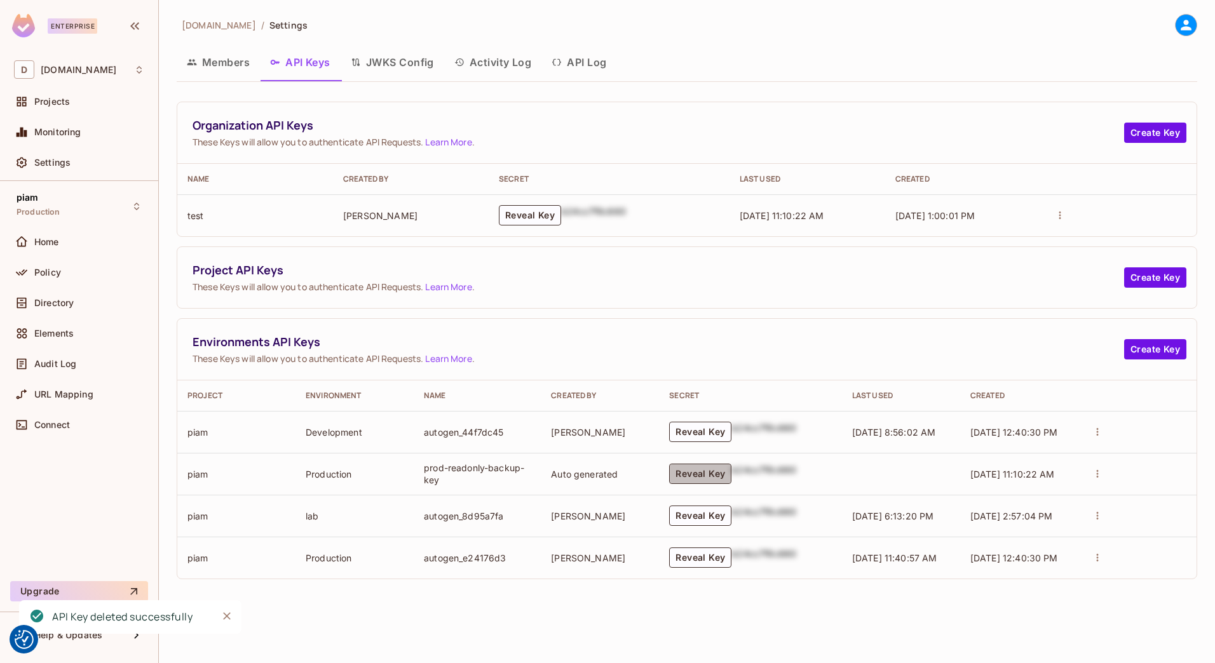
click at [689, 478] on button "Reveal Key" at bounding box center [700, 474] width 62 height 20
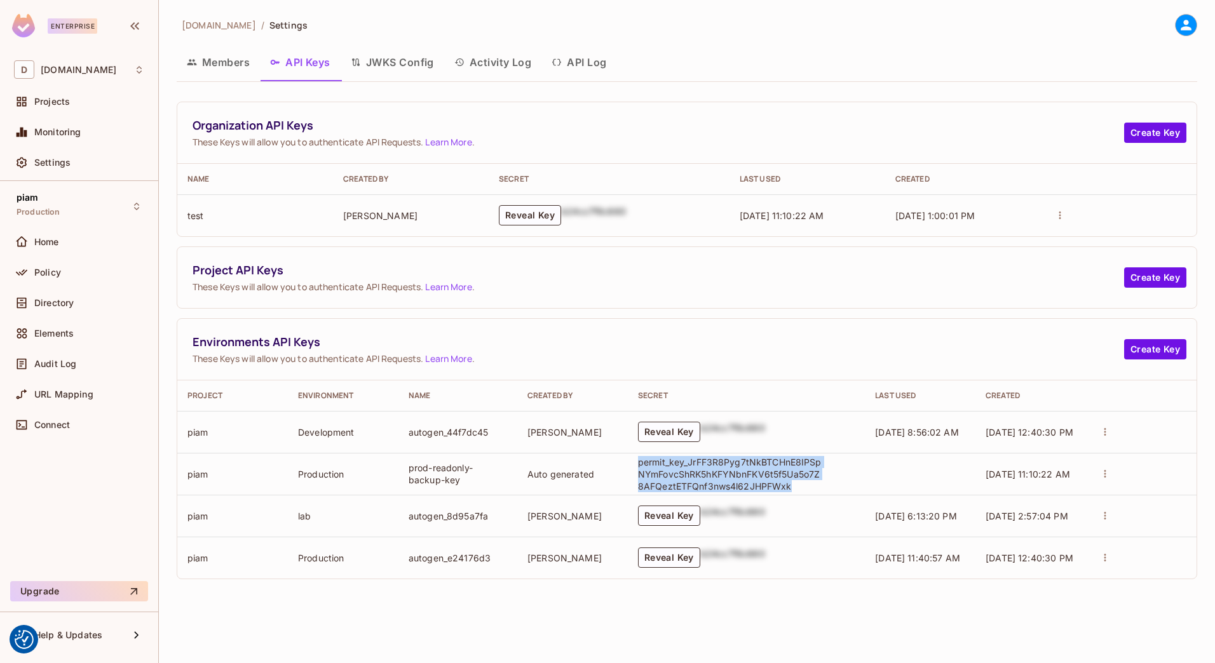
drag, startPoint x: 795, startPoint y: 490, endPoint x: 637, endPoint y: 463, distance: 160.6
click at [638, 463] on p "permit_key_JrFF3R8Pyg7tNkBTCHnE8IPSpNYmFovcShRK5hKFYNbnFKV6t5f5Ua5o7Z8AFQeztETF…" at bounding box center [730, 474] width 184 height 36
copy p "permit_key_JrFF3R8Pyg7tNkBTCHnE8IPSpNYmFovcShRK5hKFYNbnFKV6t5f5Ua5o7Z8AFQeztETF…"
click at [544, 215] on button "Reveal Key" at bounding box center [530, 215] width 62 height 20
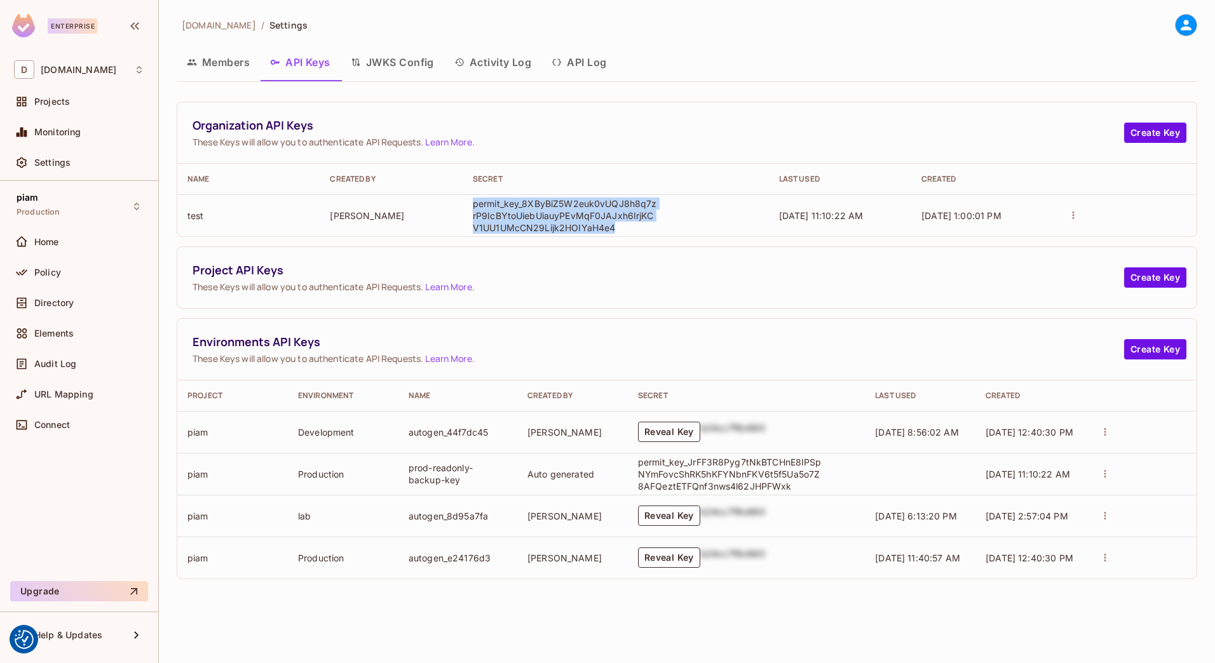
drag, startPoint x: 625, startPoint y: 233, endPoint x: 471, endPoint y: 204, distance: 157.0
click at [471, 204] on td "permit_key_8XByBiZ5W2euk0vUQJ8h8q7zrP9IcBYtoUiebUiauyPEvMqF0JAJxh6IrjKCV1UU1UMc…" at bounding box center [616, 215] width 306 height 42
copy p "permit_key_8XByBiZ5W2euk0vUQJ8h8q7zrP9IcBYtoUiebUiauyPEvMqF0JAJxh6IrjKCV1UU1UMc…"
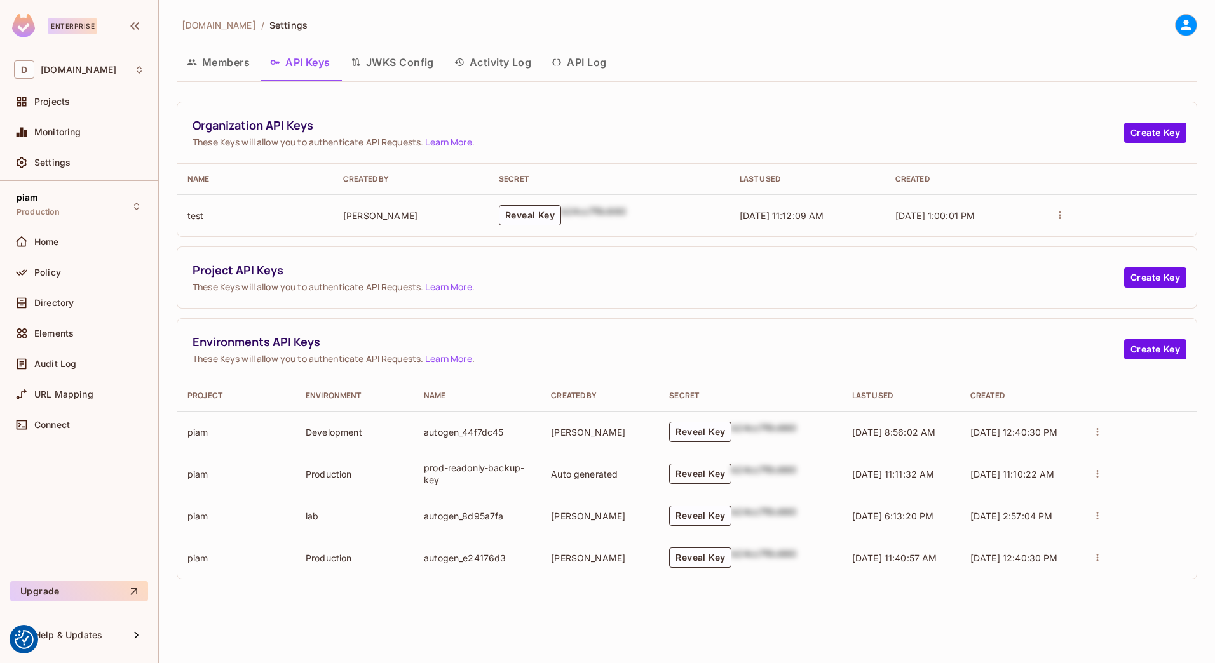
click at [697, 475] on button "Reveal Key" at bounding box center [700, 474] width 62 height 20
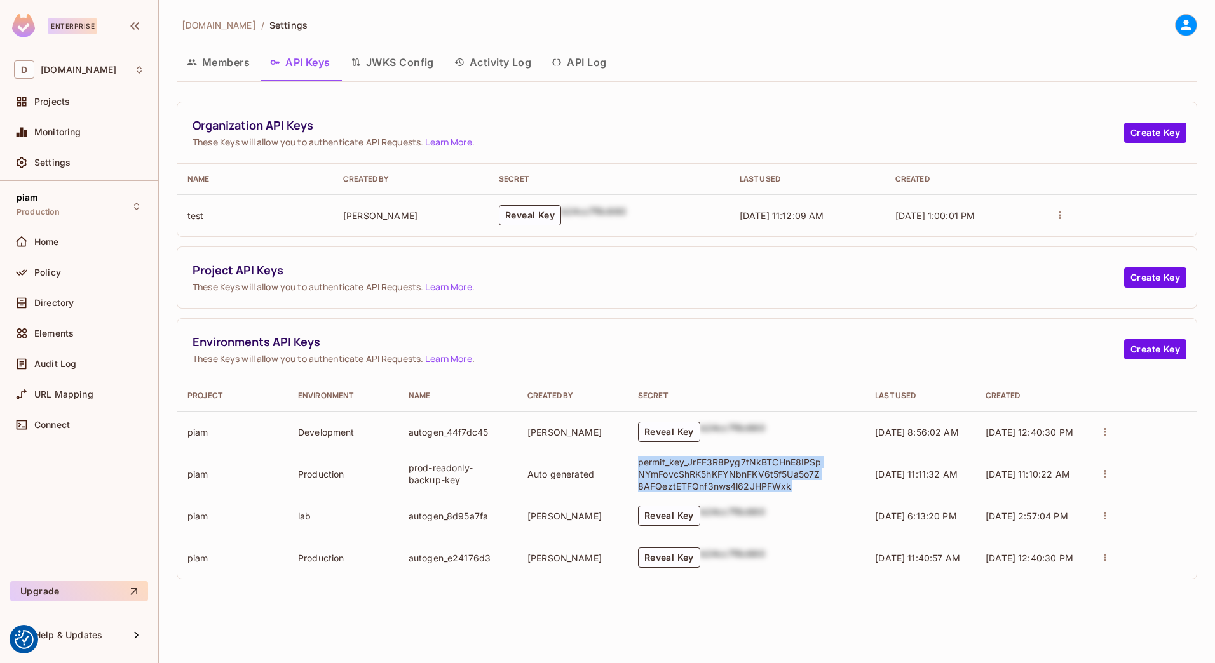
drag, startPoint x: 795, startPoint y: 488, endPoint x: 635, endPoint y: 464, distance: 161.9
click at [635, 464] on td "permit_key_JrFF3R8Pyg7tNkBTCHnE8IPSpNYmFovcShRK5hKFYNbnFKV6t5f5Ua5o7Z8AFQeztETF…" at bounding box center [746, 474] width 237 height 42
drag, startPoint x: 635, startPoint y: 464, endPoint x: 659, endPoint y: 476, distance: 27.6
copy p "permit_key_JrFF3R8Pyg7tNkBTCHnE8IPSpNYmFovcShRK5hKFYNbnFKV6t5f5Ua5o7Z8AFQeztETF…"
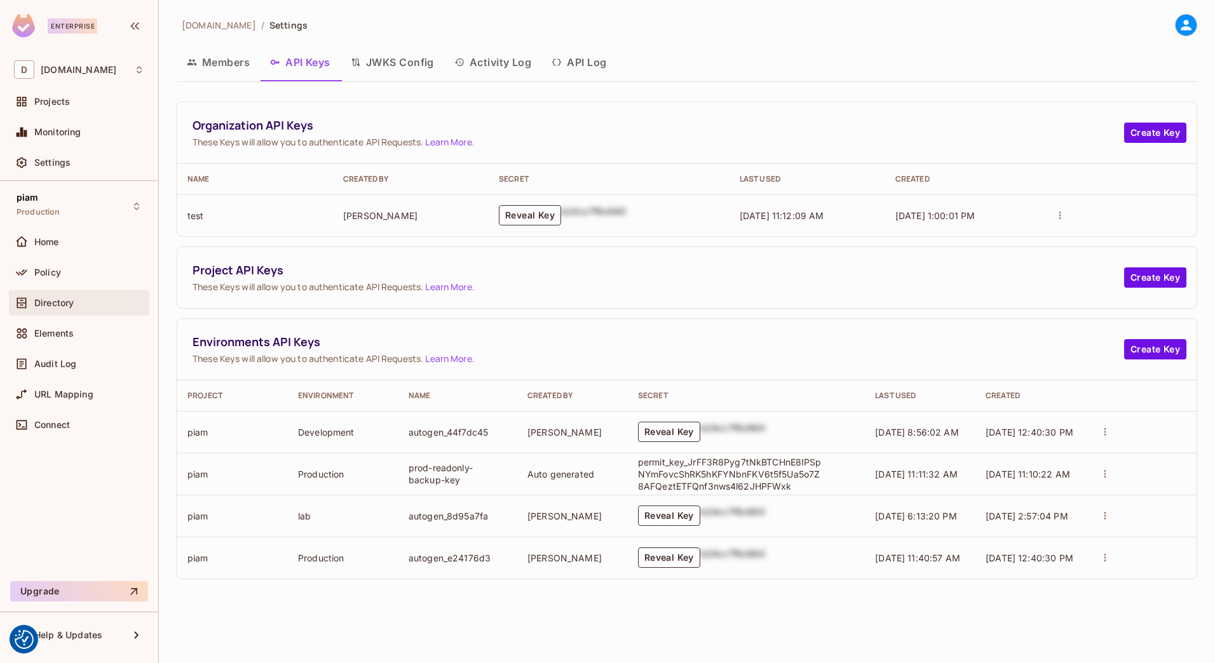
click at [98, 299] on div "Directory" at bounding box center [89, 303] width 110 height 10
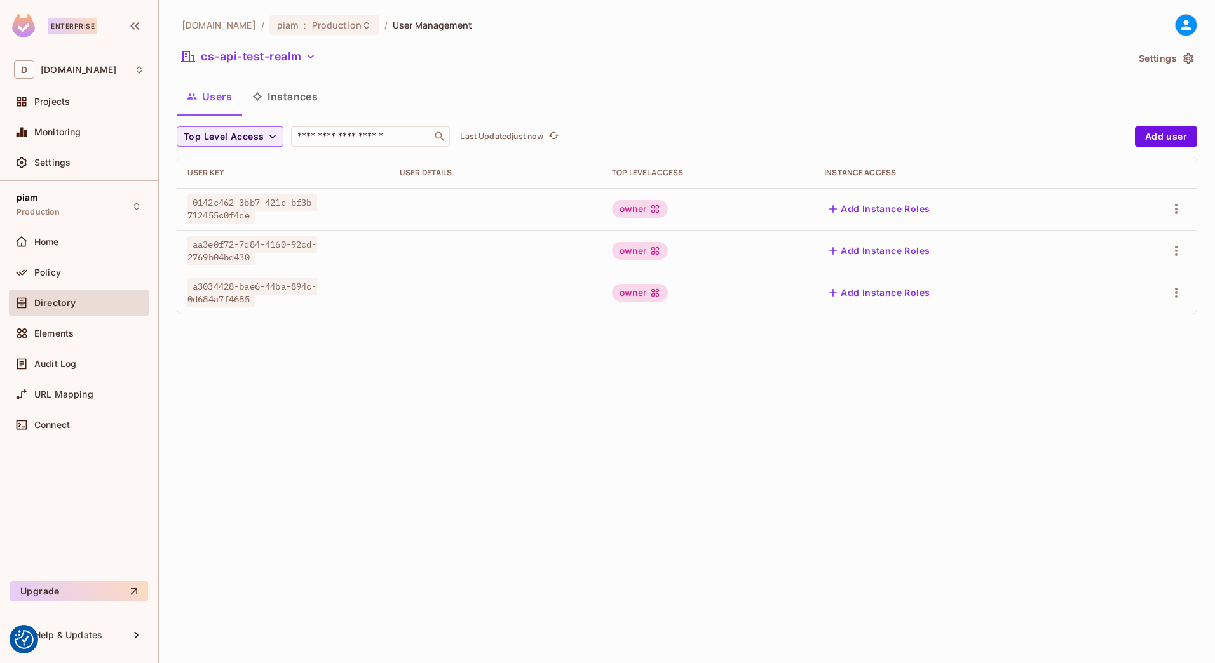
click at [229, 67] on div "cs-api-test-realm" at bounding box center [652, 58] width 950 height 24
click at [231, 57] on button "cs-api-test-realm" at bounding box center [249, 56] width 144 height 20
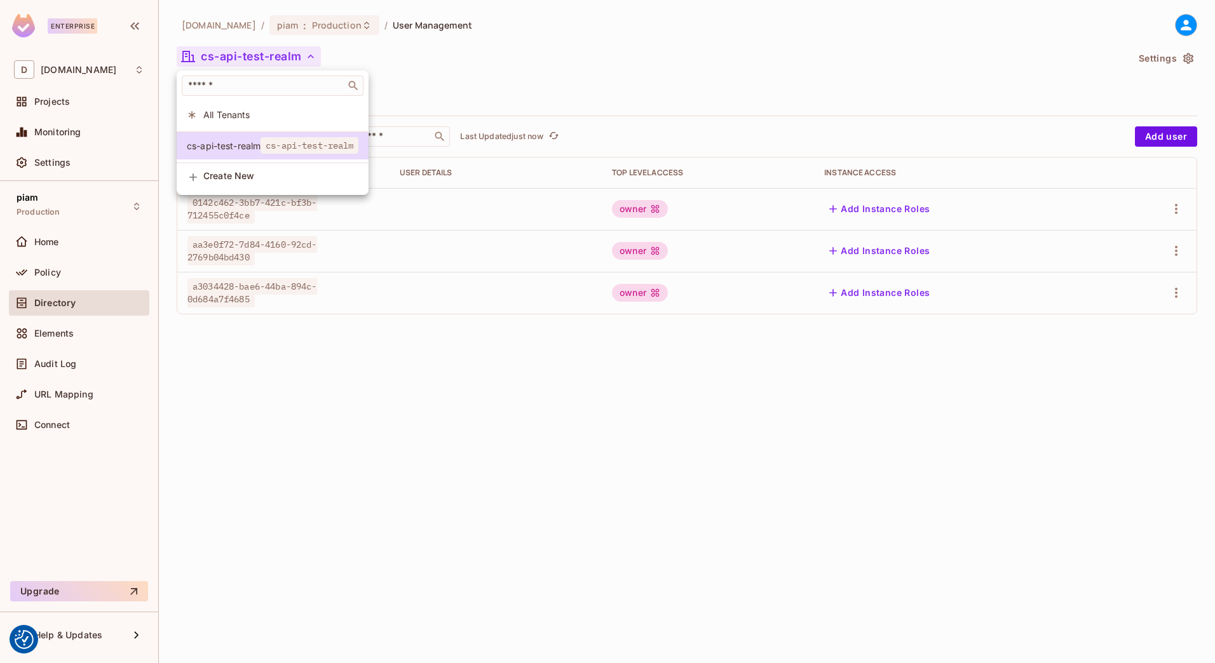
click at [231, 57] on div at bounding box center [607, 331] width 1215 height 663
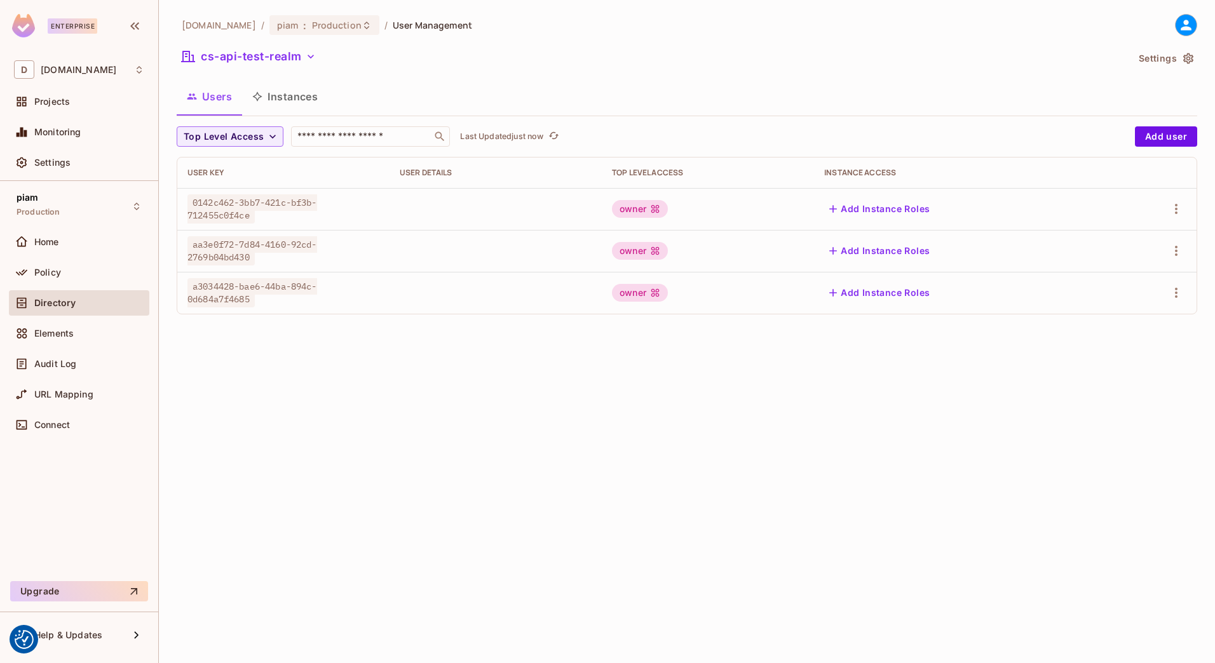
click at [277, 105] on button "Instances" at bounding box center [285, 97] width 86 height 32
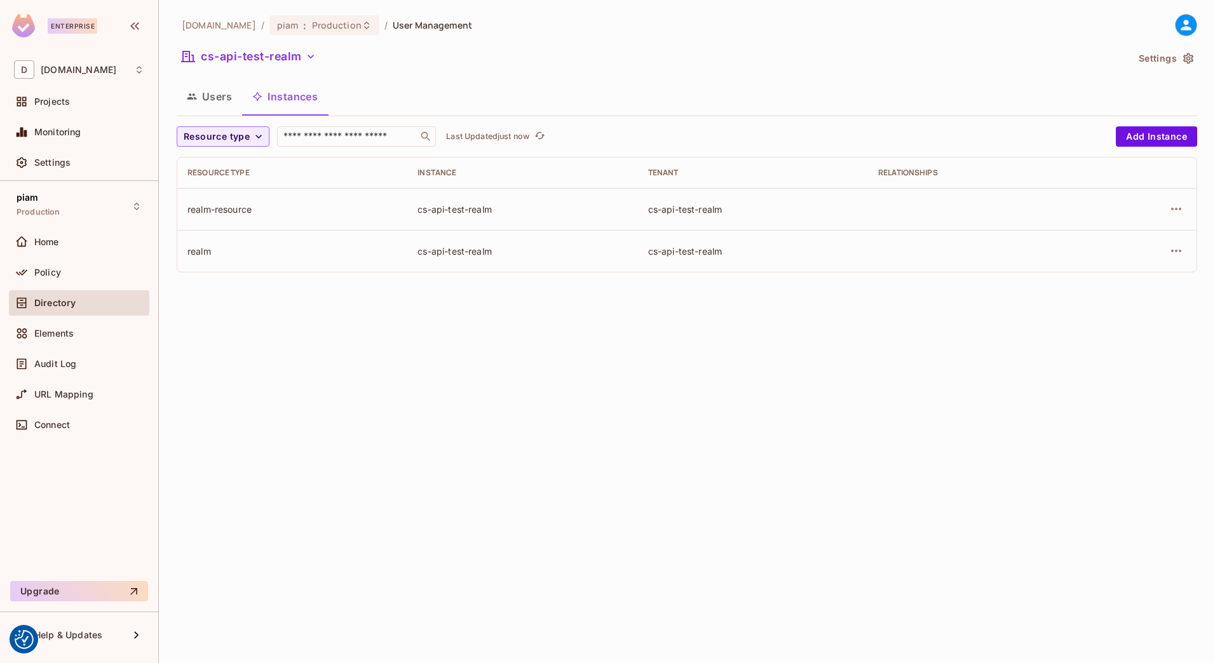
click at [201, 93] on button "Users" at bounding box center [209, 97] width 65 height 32
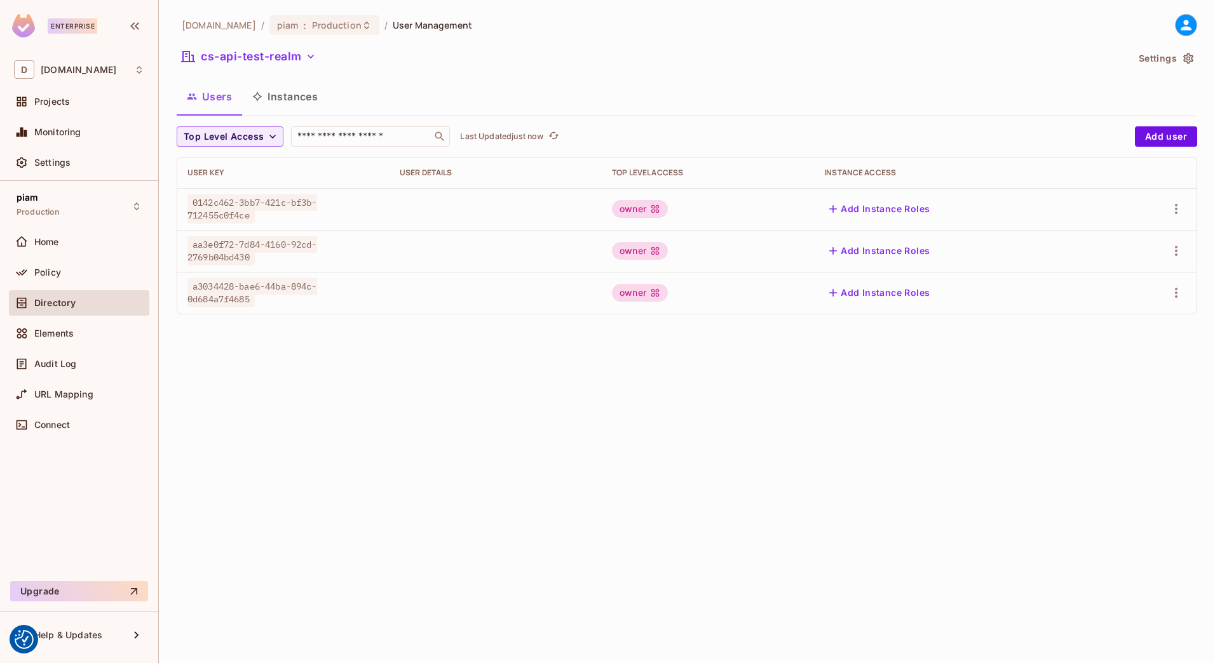
click at [222, 68] on div "cs-api-test-realm" at bounding box center [652, 58] width 950 height 24
click at [226, 61] on button "cs-api-test-realm" at bounding box center [249, 56] width 144 height 20
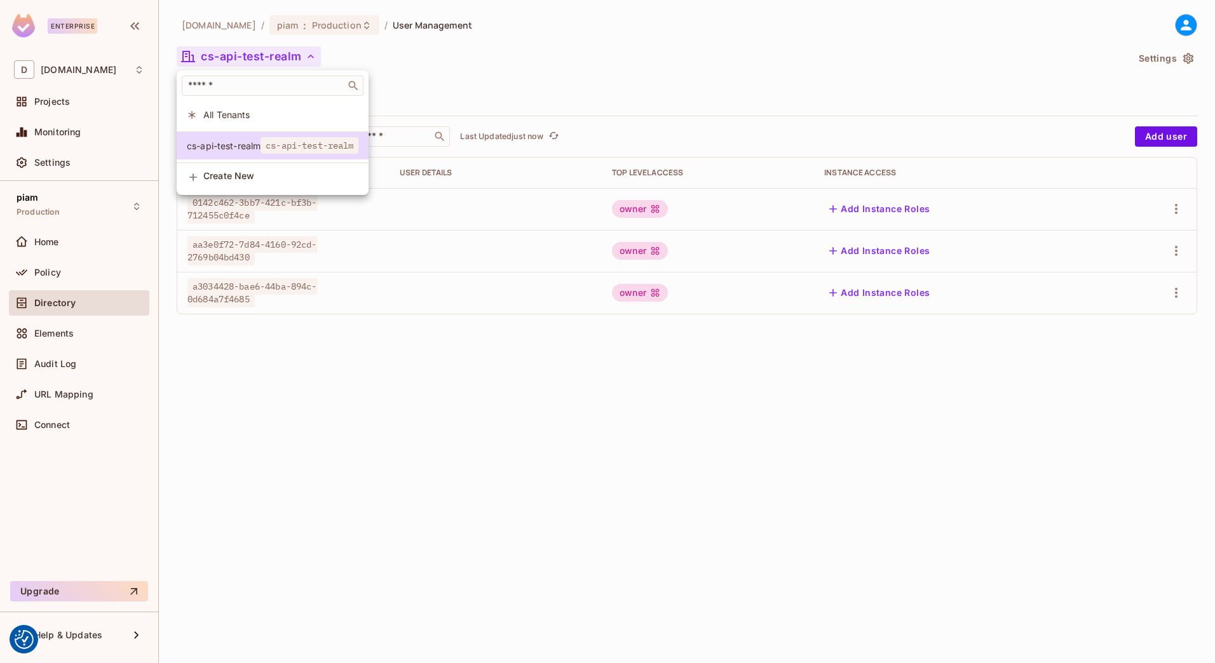
click at [225, 60] on div at bounding box center [607, 331] width 1215 height 663
